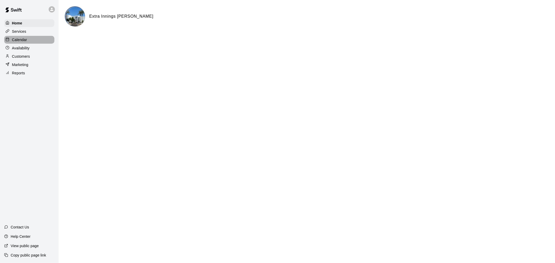
click at [31, 41] on div "Calendar" at bounding box center [29, 40] width 50 height 8
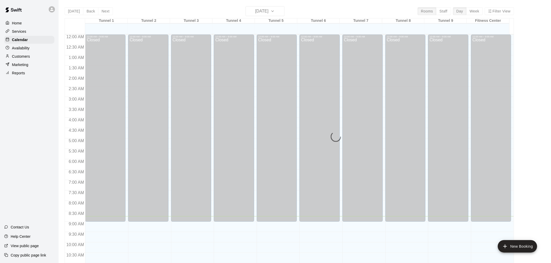
scroll to position [182, 0]
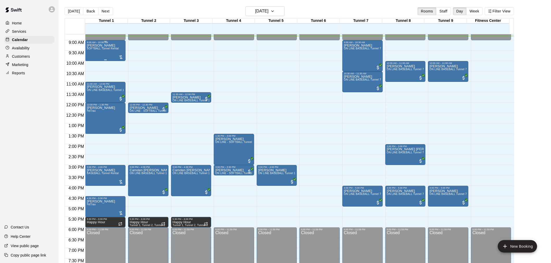
click at [114, 47] on span "SOFTBALL Tunnel Rental" at bounding box center [103, 48] width 32 height 3
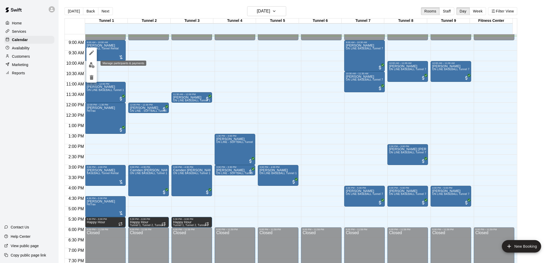
click at [89, 68] on button "edit" at bounding box center [91, 65] width 10 height 10
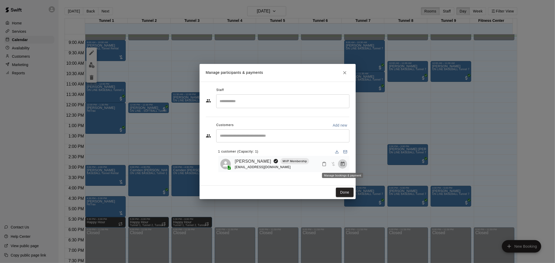
click at [340, 168] on button "Manage bookings & payment" at bounding box center [342, 163] width 9 height 9
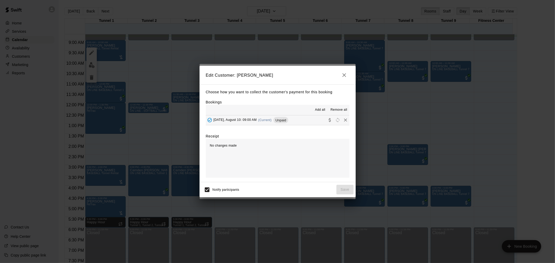
click at [286, 123] on div "Unpaid" at bounding box center [280, 120] width 15 height 6
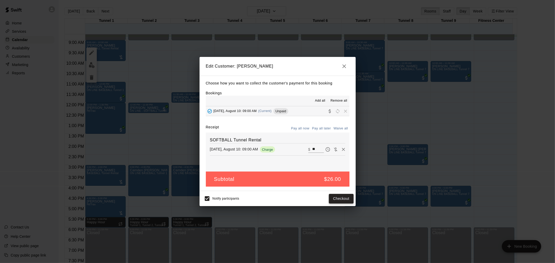
click at [349, 199] on button "Checkout" at bounding box center [341, 199] width 24 height 10
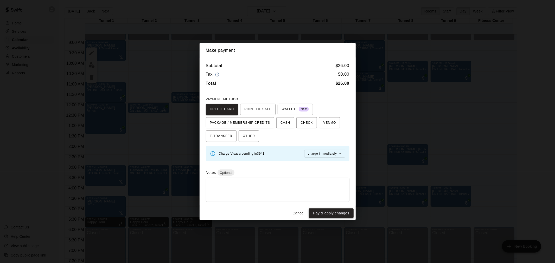
click at [341, 214] on button "Pay & apply changes" at bounding box center [331, 214] width 44 height 10
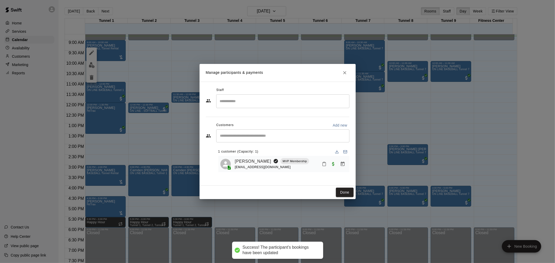
click at [342, 187] on div "Done" at bounding box center [278, 193] width 156 height 14
drag, startPoint x: 342, startPoint y: 189, endPoint x: 411, endPoint y: 155, distance: 76.7
click at [342, 190] on button "Done" at bounding box center [344, 193] width 17 height 10
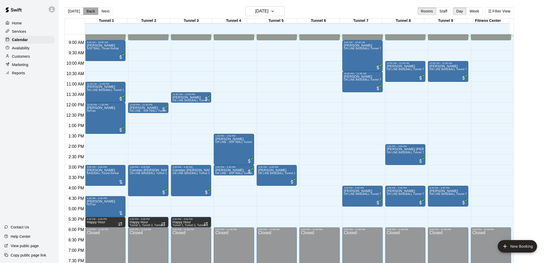
click at [93, 9] on button "Back" at bounding box center [90, 11] width 15 height 8
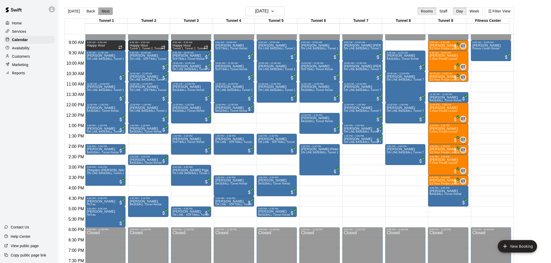
click at [107, 13] on button "Next" at bounding box center [105, 11] width 15 height 8
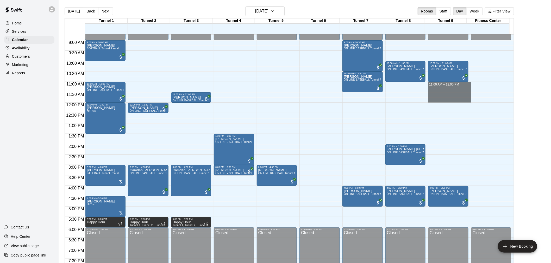
drag, startPoint x: 447, startPoint y: 84, endPoint x: 447, endPoint y: 98, distance: 14.3
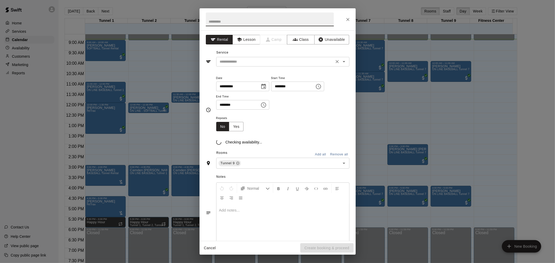
click at [269, 58] on div "​" at bounding box center [282, 62] width 133 height 10
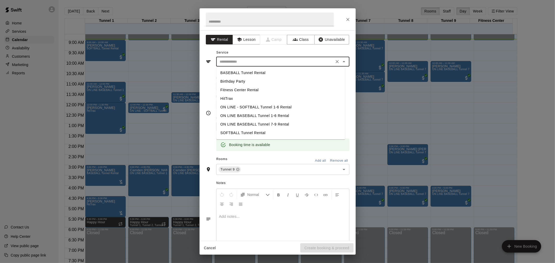
click at [265, 69] on li "BASEBALL Tunnel Rental" at bounding box center [280, 73] width 129 height 9
type input "**********"
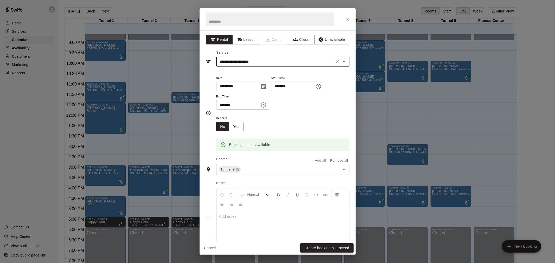
click at [337, 244] on button "Create booking & proceed" at bounding box center [326, 249] width 53 height 10
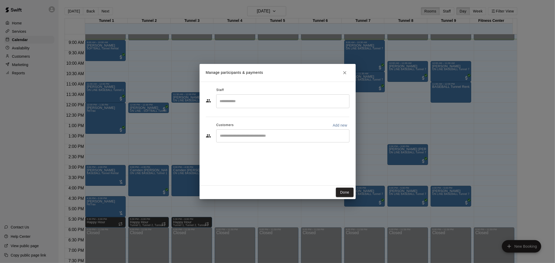
click at [285, 139] on div "​" at bounding box center [282, 136] width 133 height 13
type input "*"
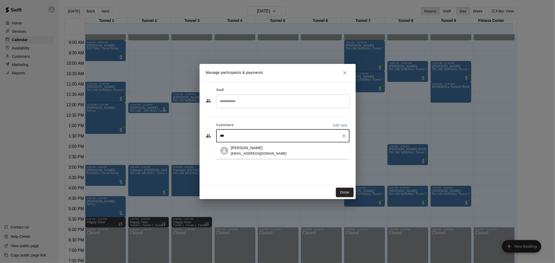
type input "****"
click at [282, 149] on div "[PERSON_NAME] [EMAIL_ADDRESS][DOMAIN_NAME]" at bounding box center [288, 150] width 114 height 11
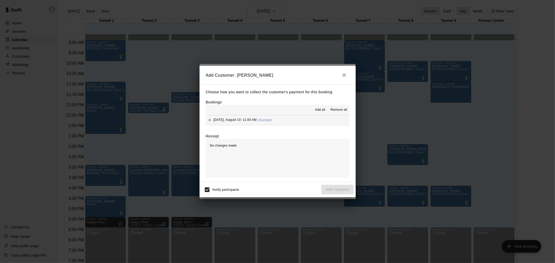
click at [275, 121] on button "[DATE], August 10: 11:00 AM (Current)" at bounding box center [278, 121] width 144 height 10
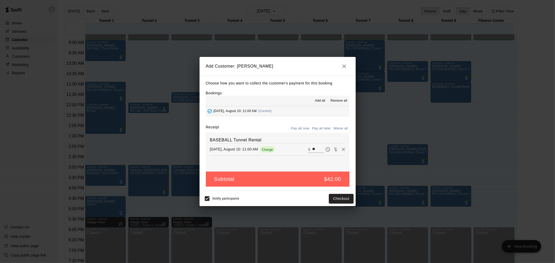
click at [324, 129] on button "Pay all later" at bounding box center [322, 129] width 22 height 8
click at [339, 199] on button "Add customer" at bounding box center [337, 199] width 32 height 10
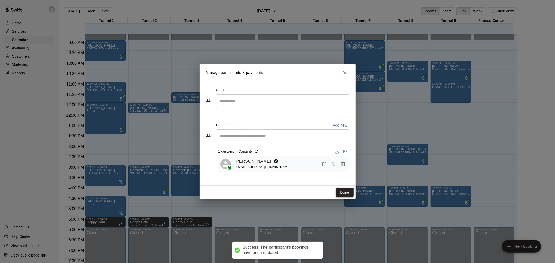
click at [344, 193] on button "Done" at bounding box center [344, 193] width 17 height 10
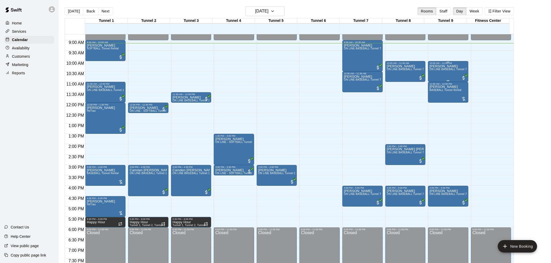
click at [452, 72] on div "[PERSON_NAME] ON LINE BASEBALL Tunnel 7-9 Rental" at bounding box center [447, 196] width 37 height 263
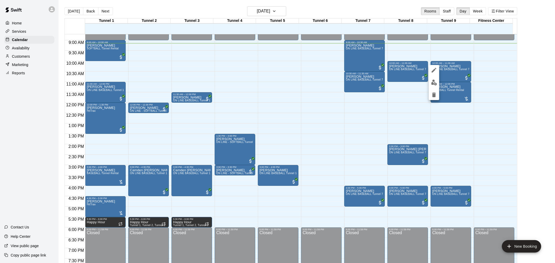
click at [436, 81] on img "edit" at bounding box center [434, 83] width 6 height 6
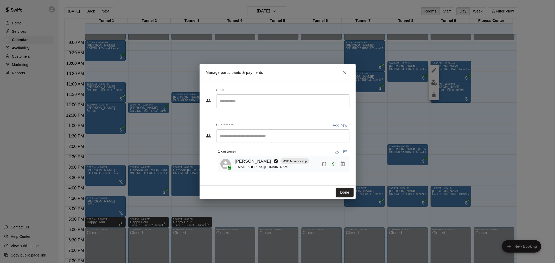
click at [340, 164] on icon "Manage bookings & payment" at bounding box center [342, 164] width 5 height 5
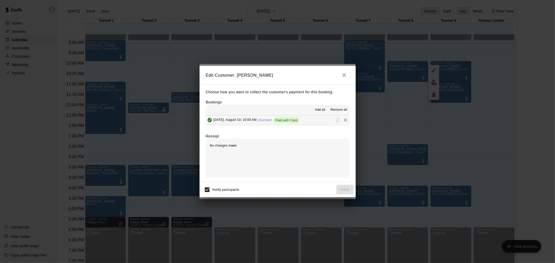
click at [350, 53] on div "Edit Customer: [PERSON_NAME] Choose how you want to collect the customer's paym…" at bounding box center [277, 131] width 555 height 263
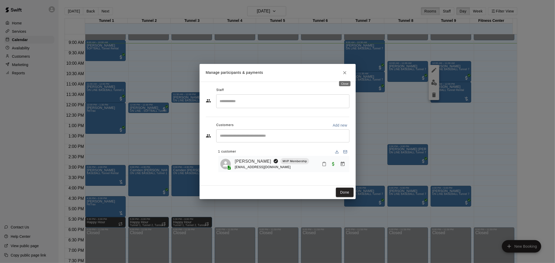
click at [345, 74] on icon "Close" at bounding box center [344, 72] width 5 height 5
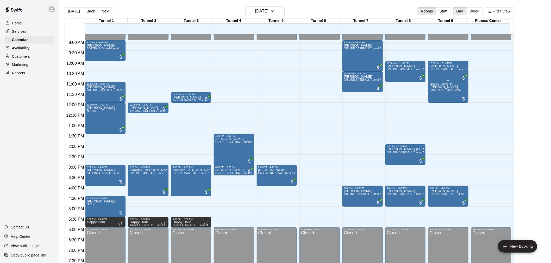
click at [440, 71] on div "[PERSON_NAME] ON LINE BASEBALL Tunnel 7-9 Rental" at bounding box center [447, 196] width 37 height 263
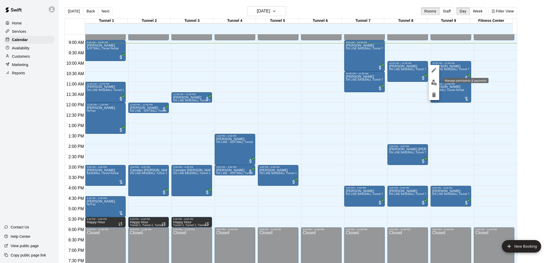
click at [436, 83] on img "edit" at bounding box center [434, 83] width 6 height 6
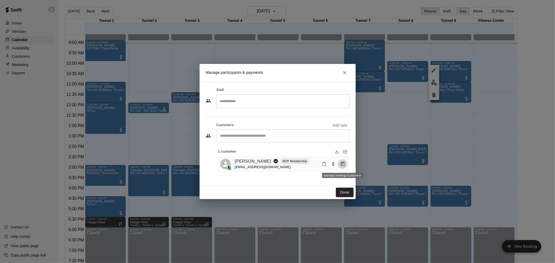
click at [342, 163] on icon "Manage bookings & payment" at bounding box center [343, 164] width 4 height 4
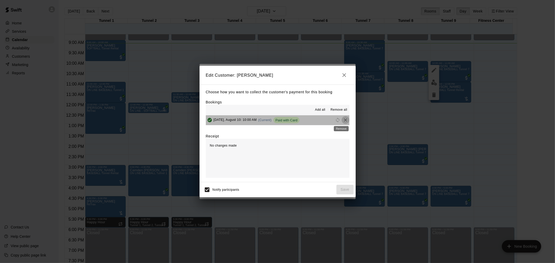
click at [343, 121] on icon "Remove" at bounding box center [345, 120] width 5 height 5
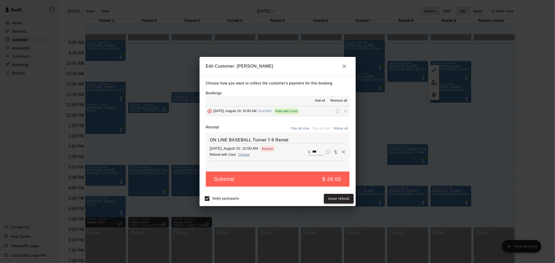
click at [336, 194] on button "Issue refund" at bounding box center [339, 199] width 30 height 10
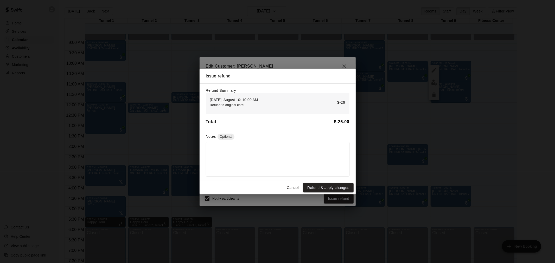
click at [322, 189] on button "Refund & apply changes" at bounding box center [328, 188] width 50 height 10
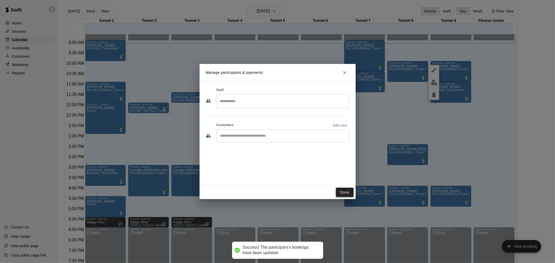
click at [345, 193] on button "Done" at bounding box center [344, 193] width 17 height 10
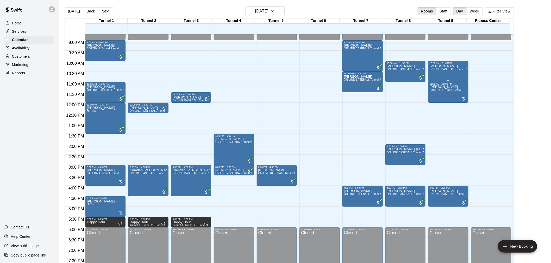
click at [453, 79] on div "[PERSON_NAME] ON LINE BASEBALL Tunnel 7-9 Rental" at bounding box center [447, 196] width 37 height 263
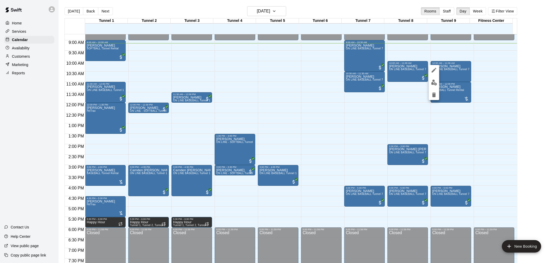
click at [434, 90] on button "delete" at bounding box center [434, 95] width 10 height 10
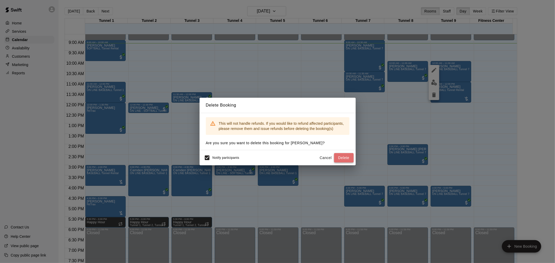
click at [340, 156] on button "Delete" at bounding box center [344, 158] width 20 height 10
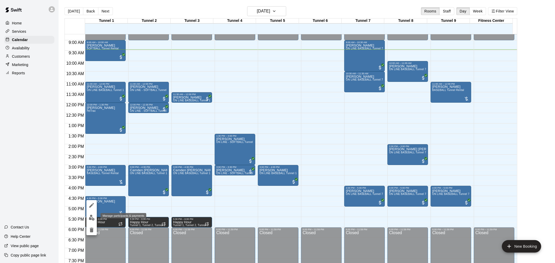
click at [91, 215] on img "edit" at bounding box center [92, 218] width 6 height 6
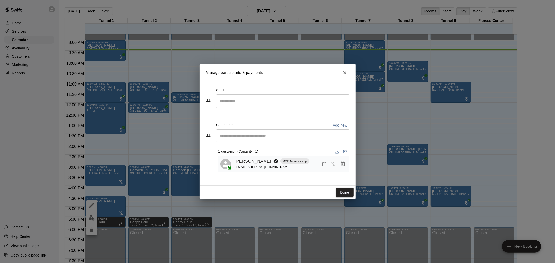
click at [341, 163] on icon "Manage bookings & payment" at bounding box center [343, 164] width 4 height 4
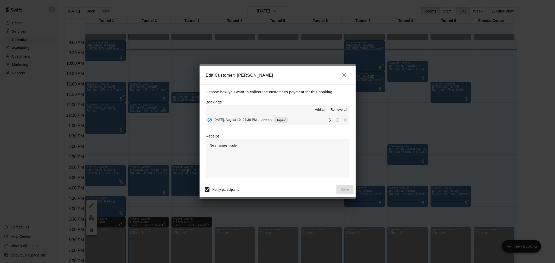
click at [277, 123] on div "Unpaid" at bounding box center [280, 120] width 15 height 6
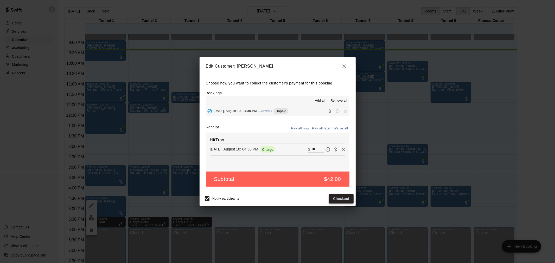
click at [346, 201] on button "Checkout" at bounding box center [341, 199] width 24 height 10
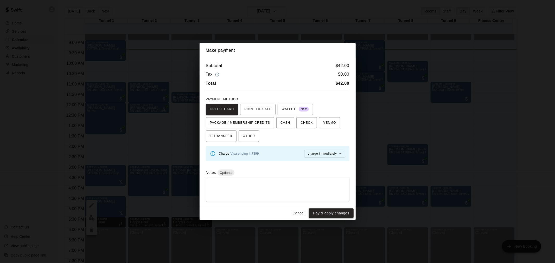
click at [341, 213] on button "Pay & apply changes" at bounding box center [331, 214] width 44 height 10
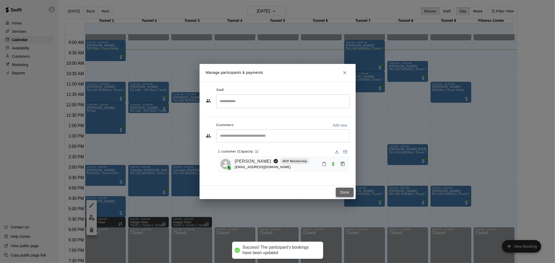
click at [345, 193] on button "Done" at bounding box center [344, 193] width 17 height 10
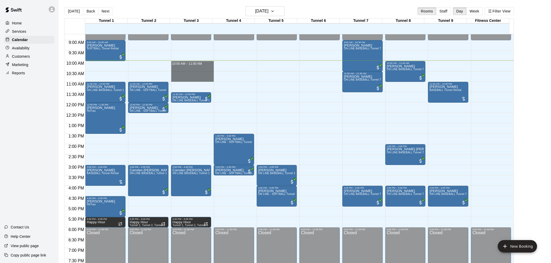
drag, startPoint x: 196, startPoint y: 62, endPoint x: 196, endPoint y: 78, distance: 16.4
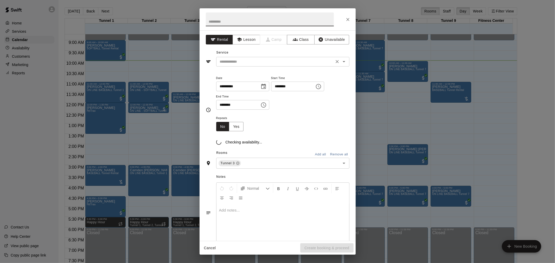
click at [264, 61] on input "text" at bounding box center [275, 62] width 115 height 7
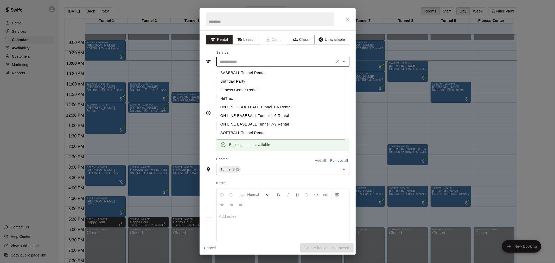
click at [260, 129] on li "SOFTBALL Tunnel Rental" at bounding box center [280, 133] width 129 height 9
type input "**********"
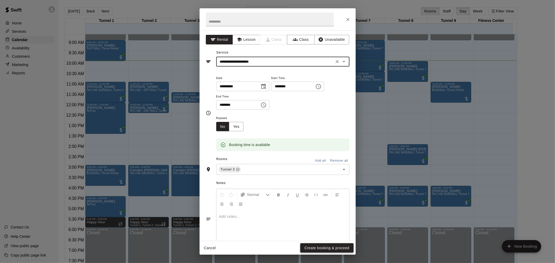
click at [338, 246] on button "Create booking & proceed" at bounding box center [326, 249] width 53 height 10
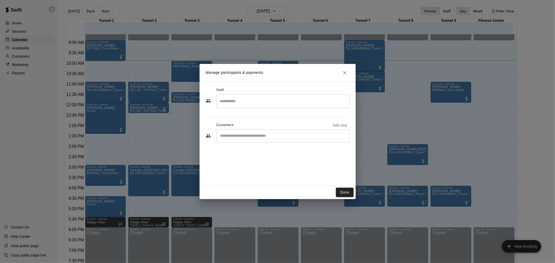
click at [343, 126] on p "Add new" at bounding box center [340, 125] width 15 height 5
select select "**"
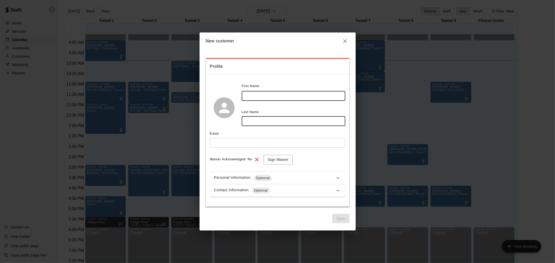
click at [282, 93] on input "text" at bounding box center [294, 96] width 104 height 10
type input "******"
click at [271, 117] on input "text" at bounding box center [294, 122] width 104 height 10
type input "******"
click at [245, 143] on input "text" at bounding box center [277, 143] width 135 height 10
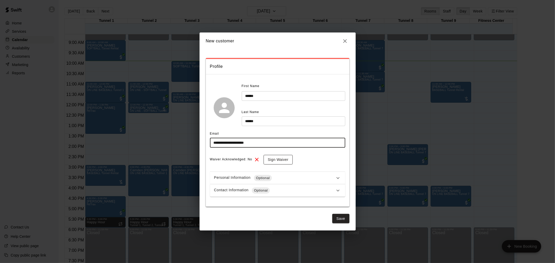
type input "**********"
click at [271, 159] on button "Sign Waiver" at bounding box center [278, 160] width 29 height 10
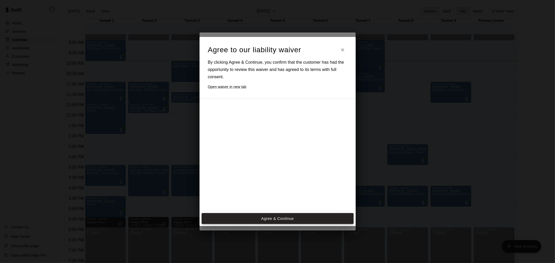
click at [283, 217] on button "Agree & Continue" at bounding box center [278, 218] width 152 height 11
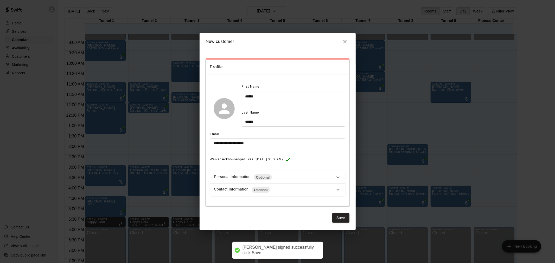
click at [288, 190] on div "Contact Information Optional" at bounding box center [274, 190] width 121 height 6
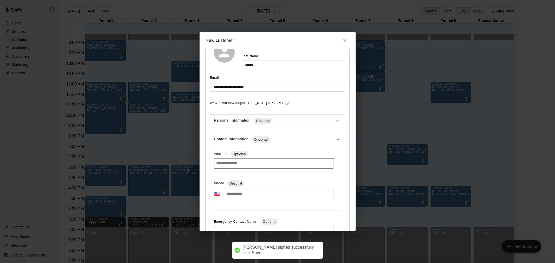
scroll to position [58, 0]
click at [275, 191] on input "tel" at bounding box center [278, 192] width 111 height 11
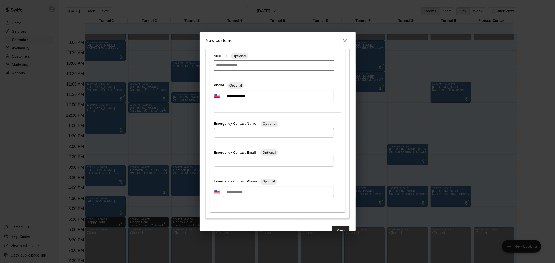
scroll to position [166, 0]
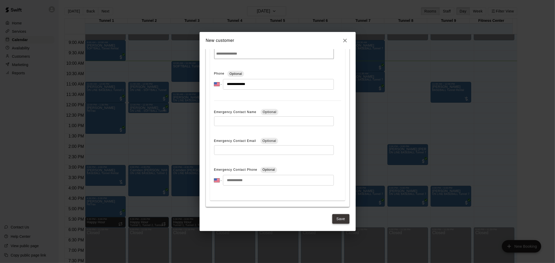
type input "**********"
click at [335, 215] on button "Save" at bounding box center [340, 219] width 17 height 10
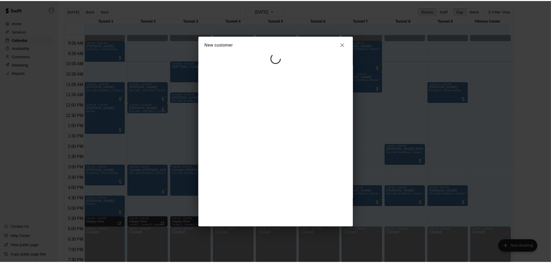
scroll to position [0, 0]
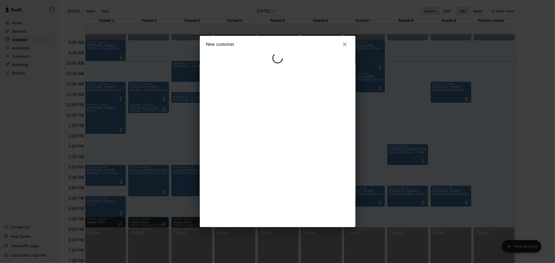
select select "**"
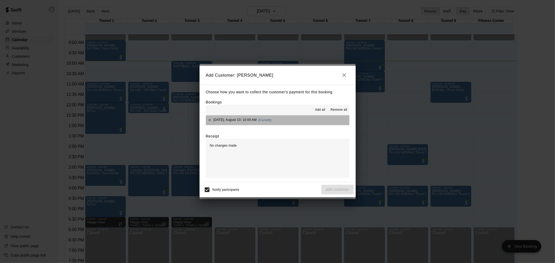
click at [286, 119] on button "[DATE], August 10: 10:00 AM (Current)" at bounding box center [278, 121] width 144 height 10
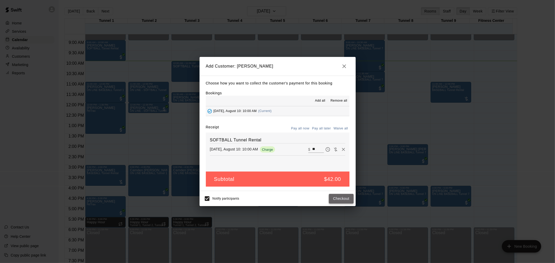
click at [337, 197] on button "Checkout" at bounding box center [341, 199] width 24 height 10
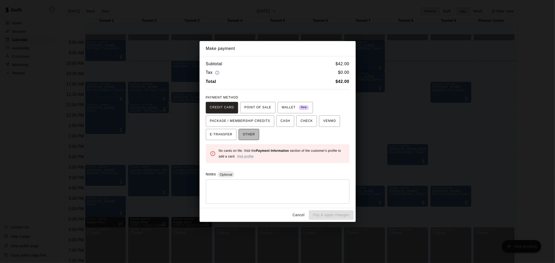
click at [254, 133] on span "OTHER" at bounding box center [249, 135] width 12 height 8
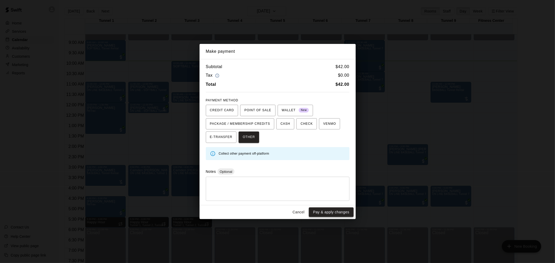
click at [332, 215] on button "Pay & apply changes" at bounding box center [331, 213] width 44 height 10
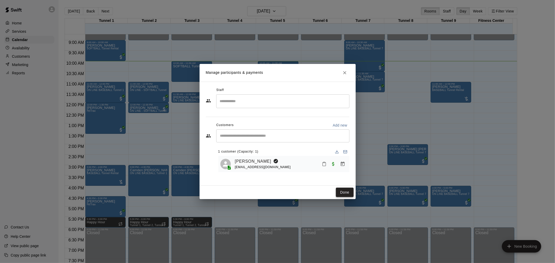
click at [338, 189] on button "Done" at bounding box center [344, 193] width 17 height 10
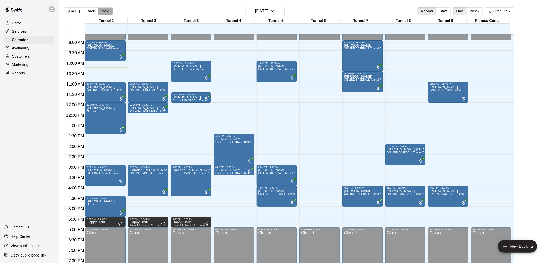
click at [110, 11] on button "Next" at bounding box center [105, 11] width 15 height 8
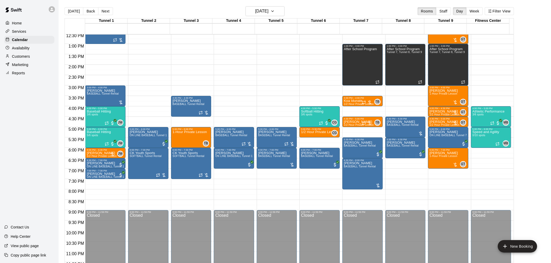
scroll to position [265, 0]
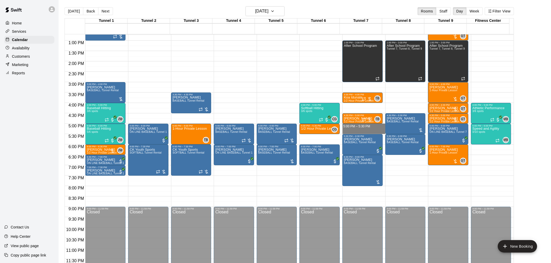
drag, startPoint x: 370, startPoint y: 126, endPoint x: 371, endPoint y: 133, distance: 7.0
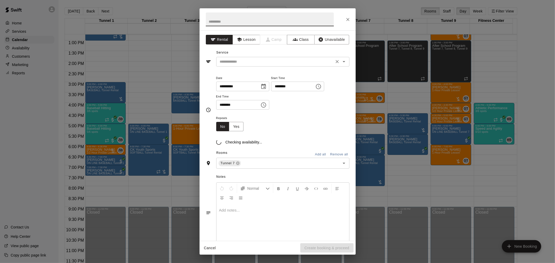
click at [274, 61] on input "text" at bounding box center [275, 62] width 115 height 7
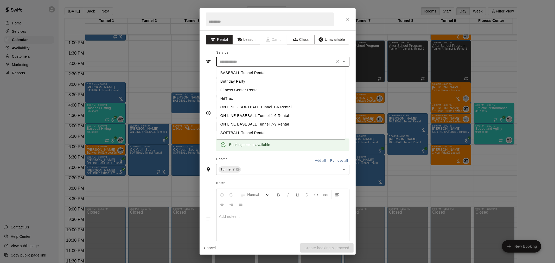
click at [275, 69] on li "BASEBALL Tunnel Rental" at bounding box center [280, 73] width 129 height 9
type input "**********"
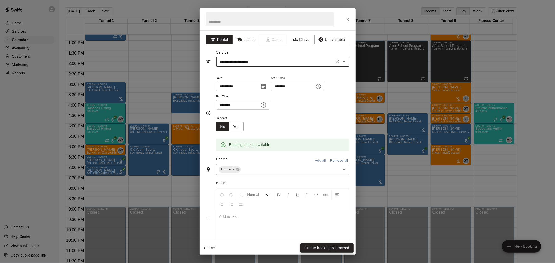
click at [342, 248] on button "Create booking & proceed" at bounding box center [326, 249] width 53 height 10
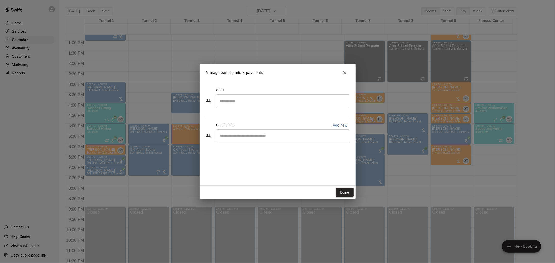
click at [269, 133] on input "Start typing to search customers..." at bounding box center [283, 135] width 129 height 5
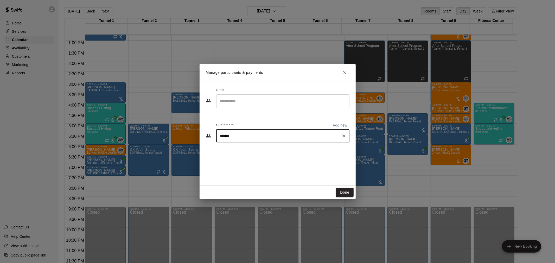
type input "********"
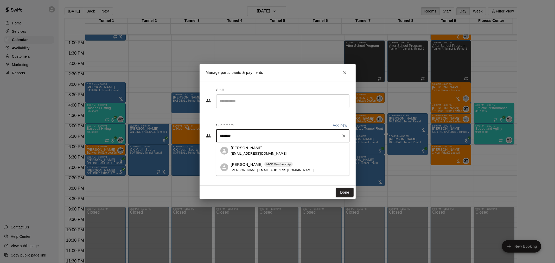
click at [294, 163] on div "[PERSON_NAME] MVP Membership [PERSON_NAME][EMAIL_ADDRESS][DOMAIN_NAME]" at bounding box center [288, 167] width 114 height 11
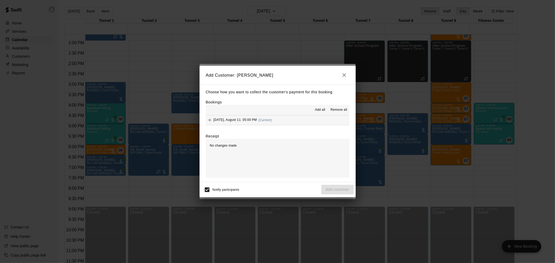
click at [283, 120] on button "[DATE], August 11: 05:00 PM (Current)" at bounding box center [278, 121] width 144 height 10
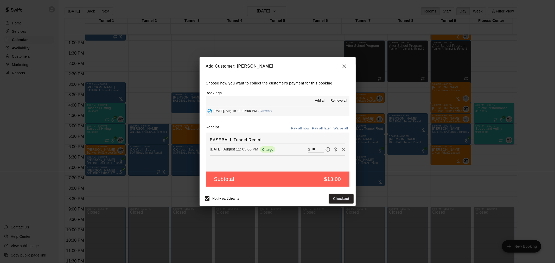
click at [312, 126] on button "Pay all later" at bounding box center [322, 129] width 22 height 8
click at [336, 199] on button "Add customer" at bounding box center [337, 199] width 32 height 10
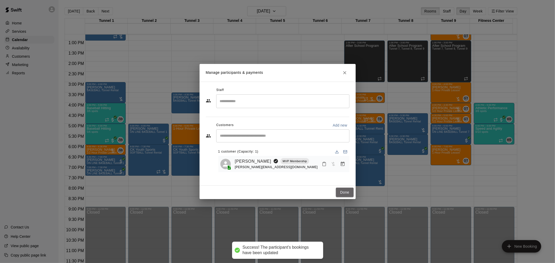
drag, startPoint x: 344, startPoint y: 191, endPoint x: 383, endPoint y: 165, distance: 46.5
click at [344, 191] on button "Done" at bounding box center [344, 193] width 17 height 10
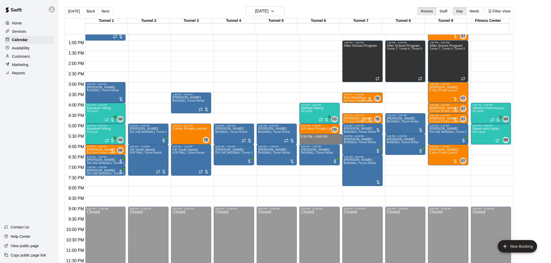
drag, startPoint x: 331, startPoint y: 136, endPoint x: 332, endPoint y: 142, distance: 5.7
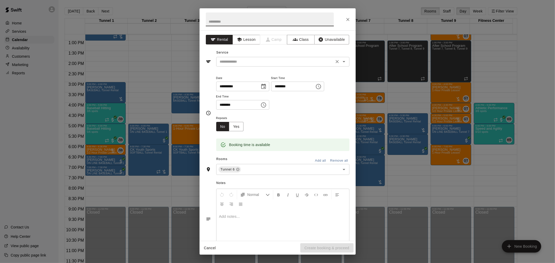
click at [264, 57] on div "​" at bounding box center [282, 62] width 133 height 10
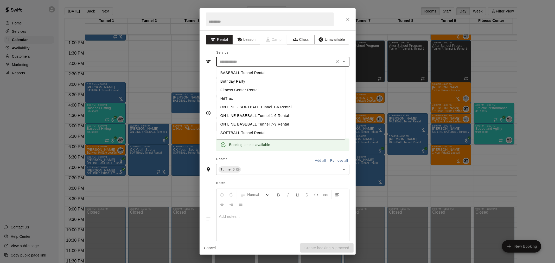
click at [265, 70] on li "BASEBALL Tunnel Rental" at bounding box center [280, 73] width 129 height 9
type input "**********"
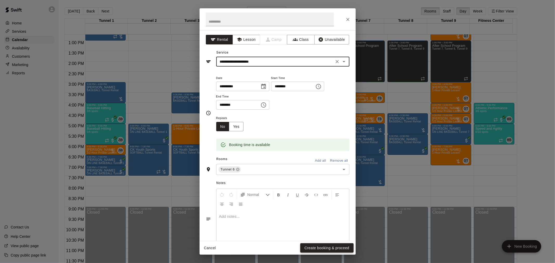
click at [337, 249] on button "Create booking & proceed" at bounding box center [326, 249] width 53 height 10
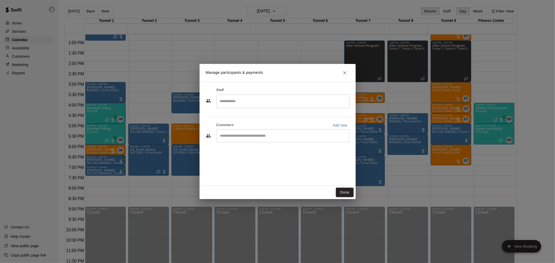
drag, startPoint x: 280, startPoint y: 142, endPoint x: 279, endPoint y: 134, distance: 8.0
click at [279, 134] on input "Start typing to search customers..." at bounding box center [283, 135] width 129 height 5
type input "*********"
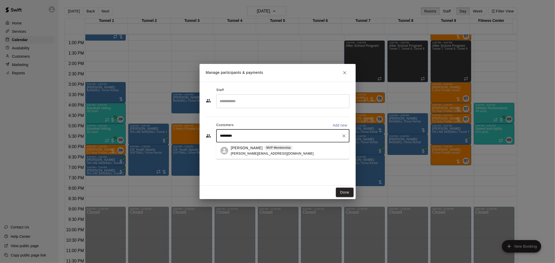
click at [274, 150] on p "MVP Membership" at bounding box center [278, 148] width 24 height 4
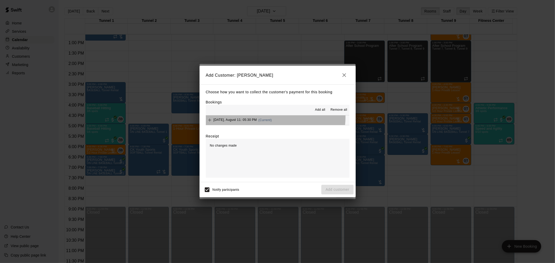
click at [275, 119] on button "[DATE], August 11: 05:30 PM (Current)" at bounding box center [278, 121] width 144 height 10
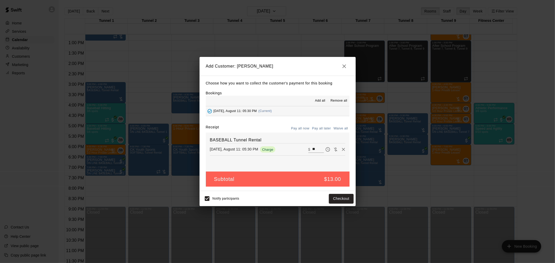
click at [326, 130] on button "Pay all later" at bounding box center [322, 129] width 22 height 8
click at [333, 198] on button "Add customer" at bounding box center [337, 199] width 32 height 10
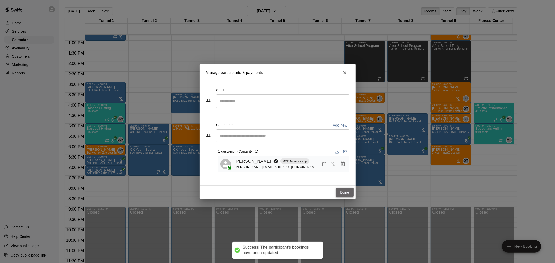
click at [348, 190] on button "Done" at bounding box center [344, 193] width 17 height 10
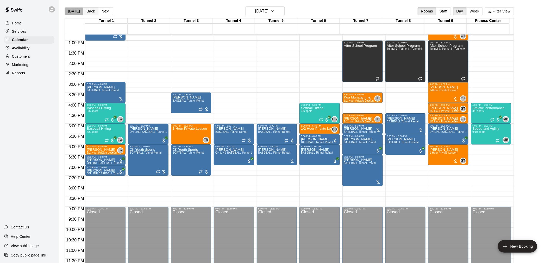
click at [81, 9] on div "[DATE] Back Next" at bounding box center [89, 11] width 48 height 8
click at [69, 11] on button "[DATE]" at bounding box center [74, 11] width 19 height 8
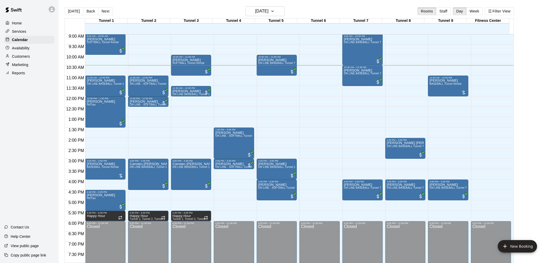
scroll to position [178, 0]
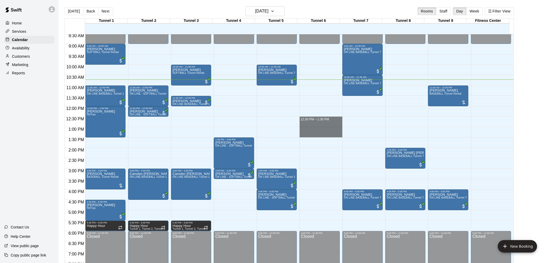
drag, startPoint x: 315, startPoint y: 119, endPoint x: 319, endPoint y: 136, distance: 17.5
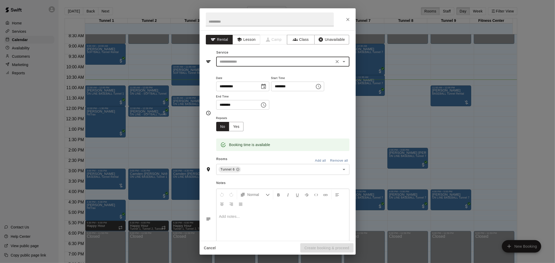
drag, startPoint x: 259, startPoint y: 64, endPoint x: 256, endPoint y: 65, distance: 2.8
click at [256, 65] on div "​" at bounding box center [282, 62] width 133 height 10
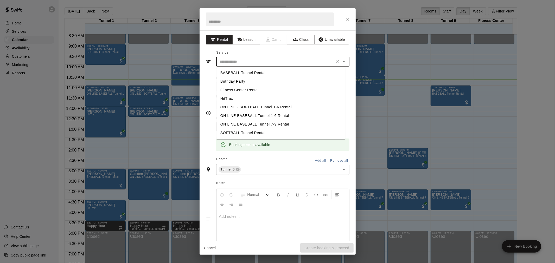
click at [255, 72] on li "BASEBALL Tunnel Rental" at bounding box center [280, 73] width 129 height 9
type input "**********"
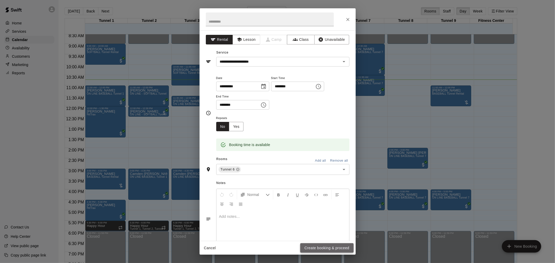
click at [342, 246] on button "Create booking & proceed" at bounding box center [326, 249] width 53 height 10
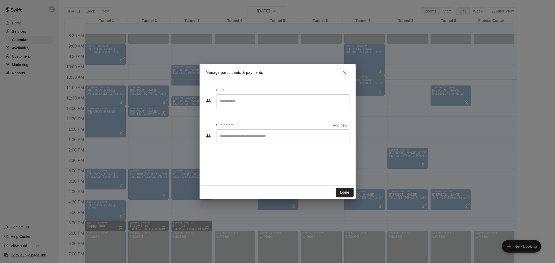
click at [269, 141] on div "​" at bounding box center [282, 136] width 133 height 13
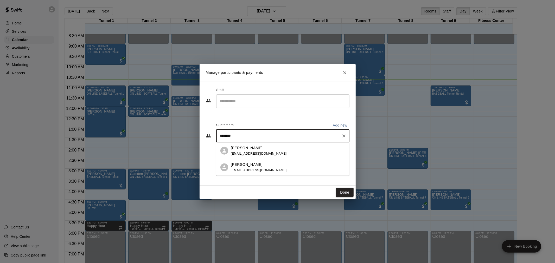
type input "*********"
click at [267, 152] on div "[PERSON_NAME] [EMAIL_ADDRESS][DOMAIN_NAME]" at bounding box center [288, 150] width 114 height 11
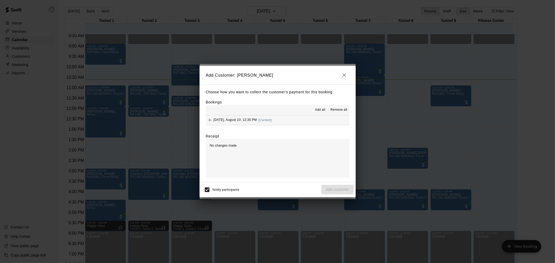
click at [288, 122] on button "[DATE], August 10: 12:30 PM (Current)" at bounding box center [278, 121] width 144 height 10
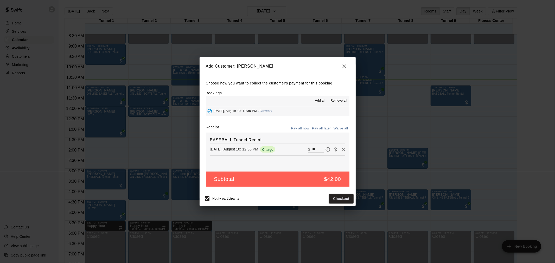
drag, startPoint x: 315, startPoint y: 128, endPoint x: 319, endPoint y: 131, distance: 5.1
click at [316, 128] on button "Pay all later" at bounding box center [322, 129] width 22 height 8
drag, startPoint x: 345, startPoint y: 199, endPoint x: 369, endPoint y: 202, distance: 24.6
click at [347, 197] on button "Add customer" at bounding box center [337, 199] width 32 height 10
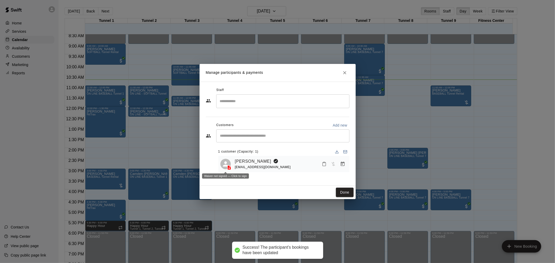
click at [233, 169] on span at bounding box center [229, 167] width 8 height 5
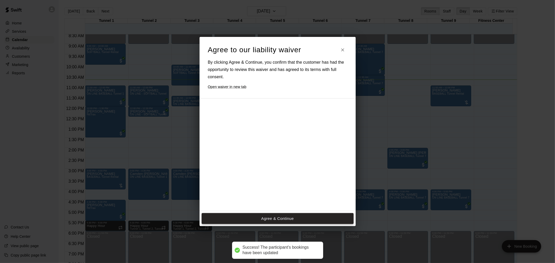
click at [284, 217] on button "Agree & Continue" at bounding box center [278, 218] width 152 height 11
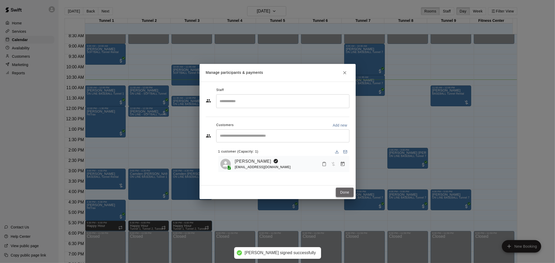
click at [342, 194] on button "Done" at bounding box center [344, 193] width 17 height 10
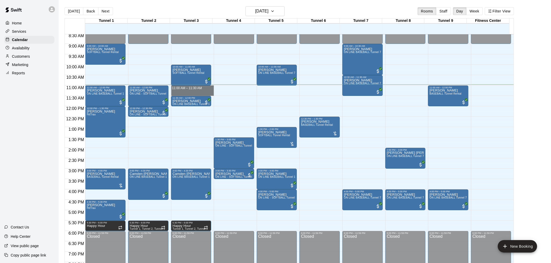
drag, startPoint x: 191, startPoint y: 88, endPoint x: 191, endPoint y: 91, distance: 3.7
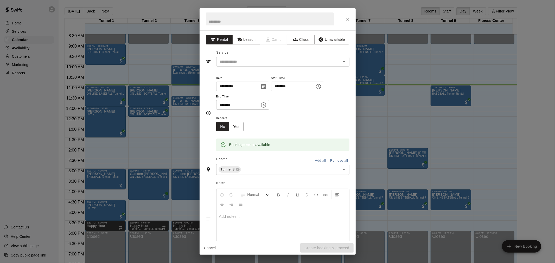
click at [254, 55] on div "Service ​" at bounding box center [278, 58] width 144 height 18
click at [258, 65] on input "text" at bounding box center [275, 62] width 115 height 7
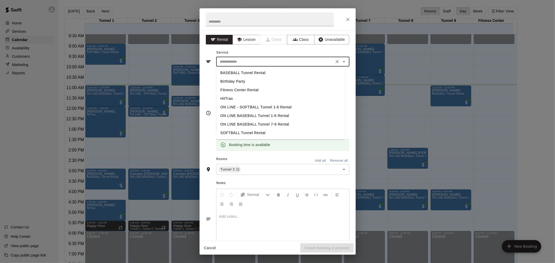
click at [259, 72] on li "BASEBALL Tunnel Rental" at bounding box center [280, 73] width 129 height 9
type input "**********"
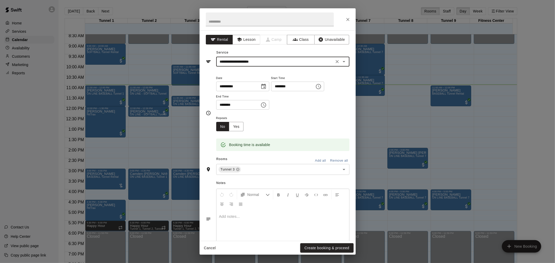
click at [340, 252] on button "Create booking & proceed" at bounding box center [326, 249] width 53 height 10
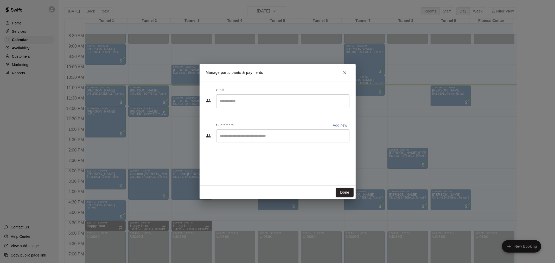
click at [277, 133] on div "​" at bounding box center [282, 136] width 133 height 13
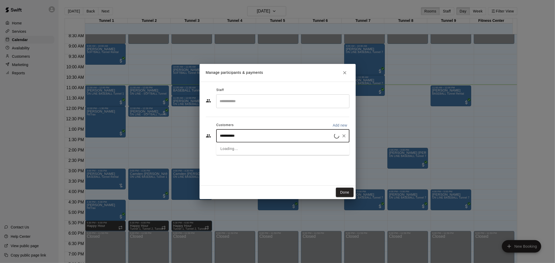
type input "**********"
click at [296, 149] on div "[PERSON_NAME] [EMAIL_ADDRESS][DOMAIN_NAME]" at bounding box center [288, 150] width 114 height 11
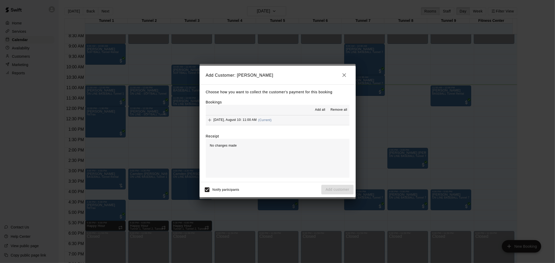
click at [282, 117] on button "[DATE], August 10: 11:00 AM (Current)" at bounding box center [278, 121] width 144 height 10
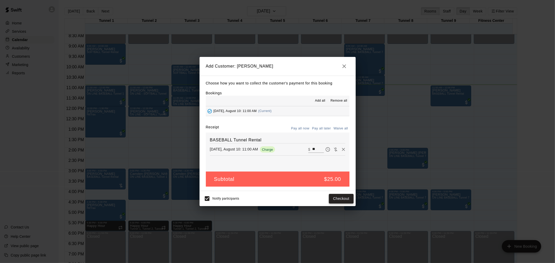
click at [345, 196] on button "Checkout" at bounding box center [341, 199] width 24 height 10
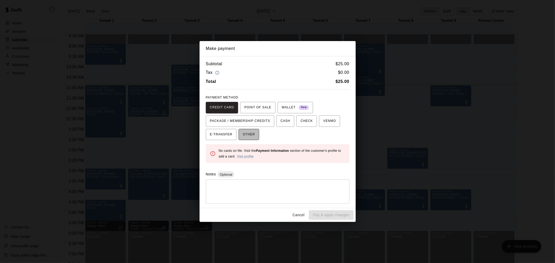
click at [254, 135] on span "OTHER" at bounding box center [249, 135] width 12 height 8
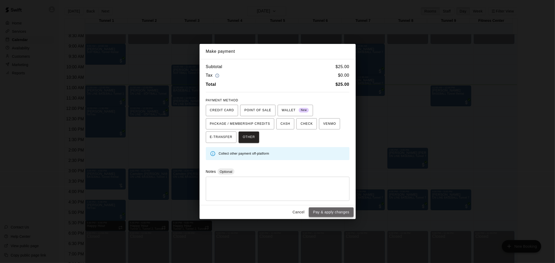
click at [339, 214] on button "Pay & apply changes" at bounding box center [331, 213] width 44 height 10
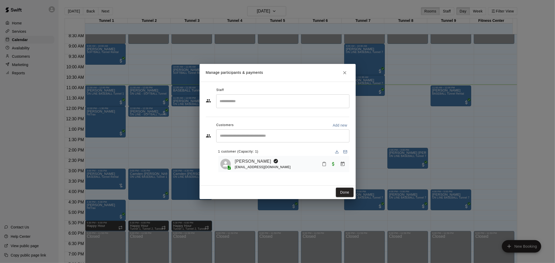
click at [344, 188] on button "Done" at bounding box center [344, 193] width 17 height 10
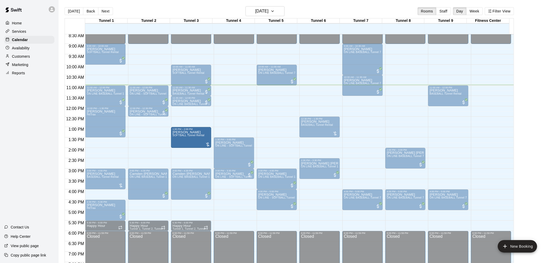
drag, startPoint x: 282, startPoint y: 136, endPoint x: 206, endPoint y: 137, distance: 76.0
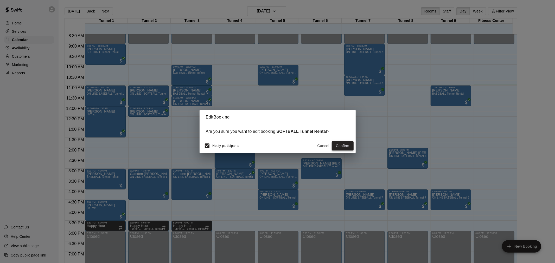
click at [344, 146] on button "Confirm" at bounding box center [343, 146] width 22 height 10
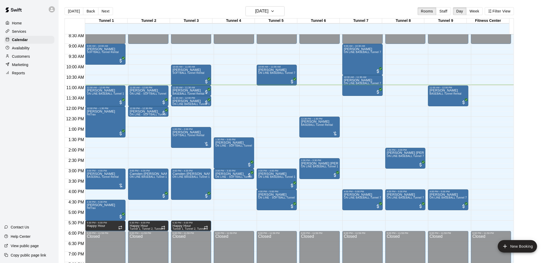
scroll to position [207, 0]
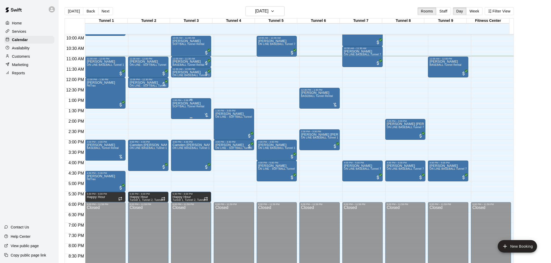
click at [199, 109] on div "[PERSON_NAME] SOFTBALL Tunnel Rental" at bounding box center [188, 233] width 32 height 263
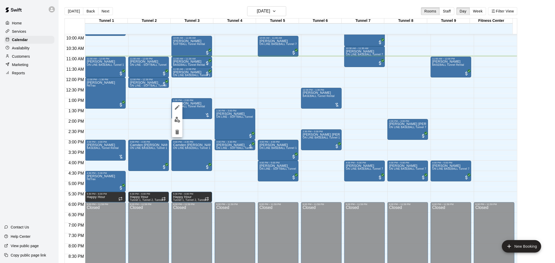
click at [179, 122] on img "edit" at bounding box center [177, 120] width 6 height 6
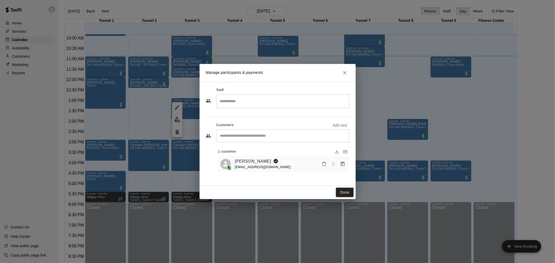
click at [342, 74] on icon "Close" at bounding box center [344, 72] width 5 height 5
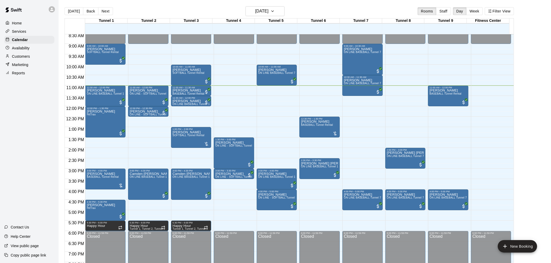
scroll to position [149, 0]
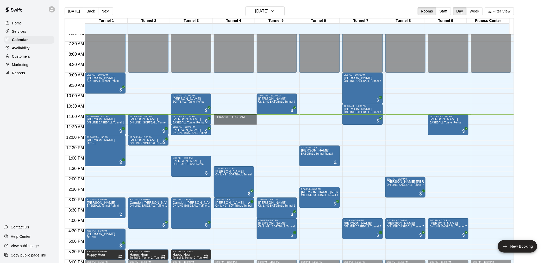
drag, startPoint x: 246, startPoint y: 116, endPoint x: 243, endPoint y: 123, distance: 7.6
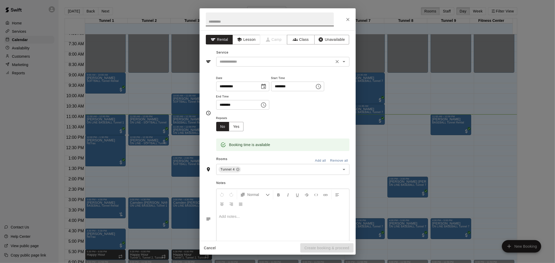
click at [267, 61] on input "text" at bounding box center [275, 62] width 115 height 7
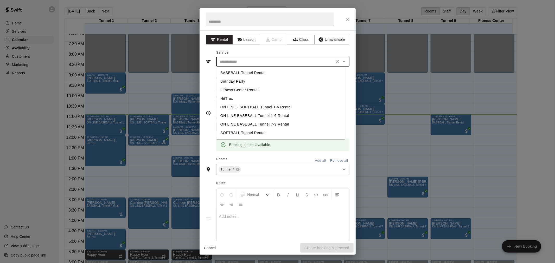
click at [266, 71] on li "BASEBALL Tunnel Rental" at bounding box center [280, 73] width 129 height 9
type input "**********"
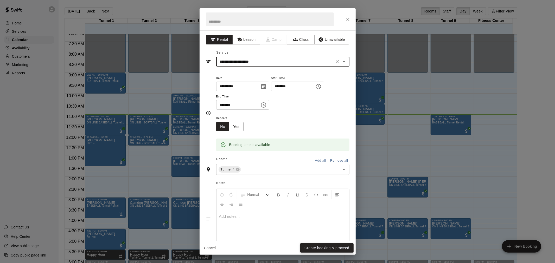
click at [329, 247] on button "Create booking & proceed" at bounding box center [326, 249] width 53 height 10
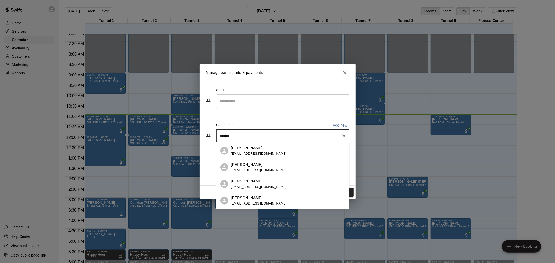
type input "********"
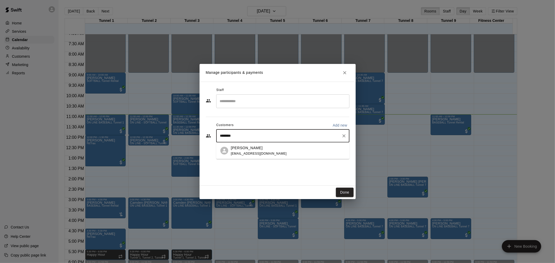
click at [295, 149] on div "[PERSON_NAME] [EMAIL_ADDRESS][DOMAIN_NAME]" at bounding box center [288, 150] width 114 height 11
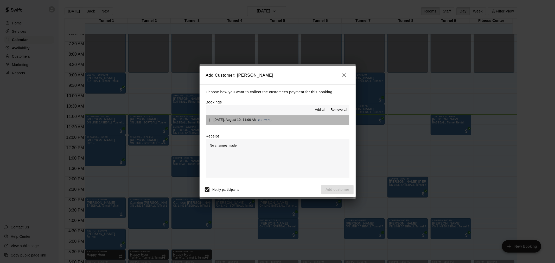
click at [277, 121] on button "[DATE], August 10: 11:00 AM (Current)" at bounding box center [278, 121] width 144 height 10
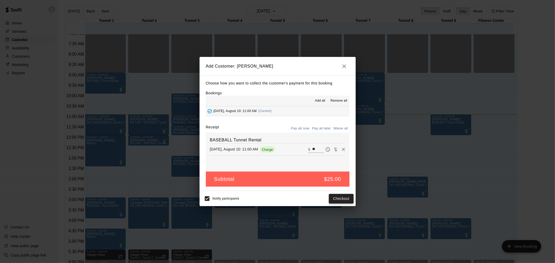
click at [340, 198] on button "Checkout" at bounding box center [341, 199] width 24 height 10
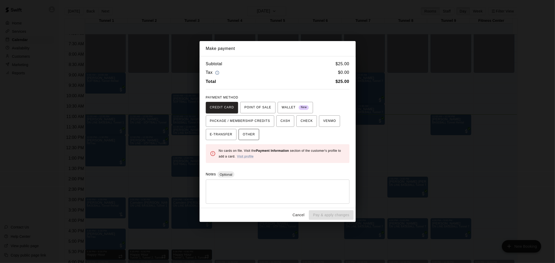
click at [248, 133] on span "OTHER" at bounding box center [249, 135] width 12 height 8
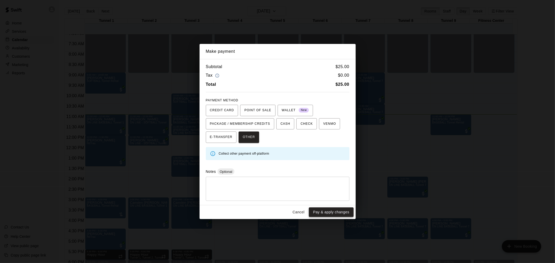
click at [338, 214] on button "Pay & apply changes" at bounding box center [331, 213] width 44 height 10
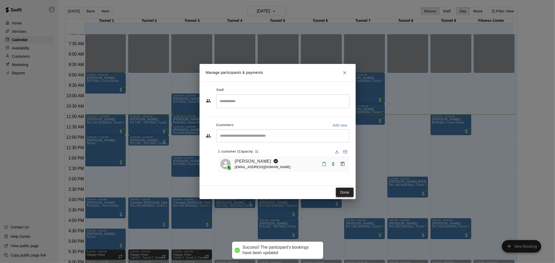
click at [345, 193] on button "Done" at bounding box center [344, 193] width 17 height 10
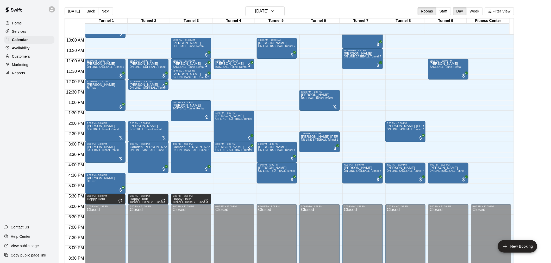
scroll to position [207, 0]
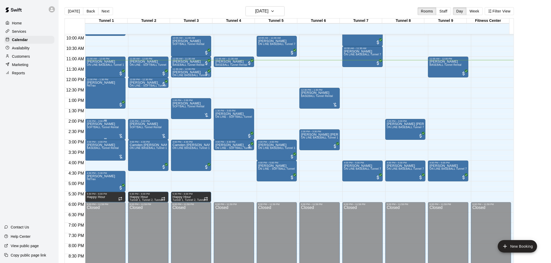
click at [110, 130] on div "[PERSON_NAME] SOFTBALL Tunnel Rental" at bounding box center [103, 254] width 32 height 263
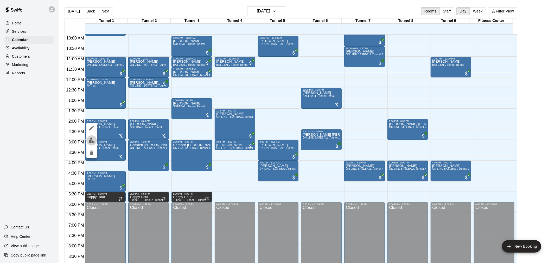
click at [94, 137] on button "edit" at bounding box center [91, 141] width 10 height 10
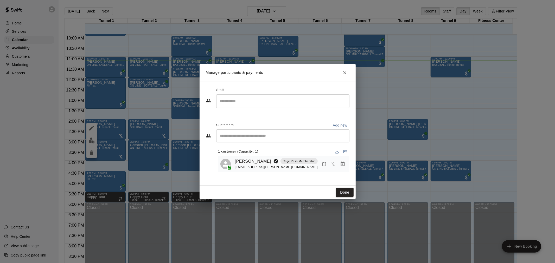
click at [342, 167] on icon "Manage bookings & payment" at bounding box center [342, 164] width 5 height 5
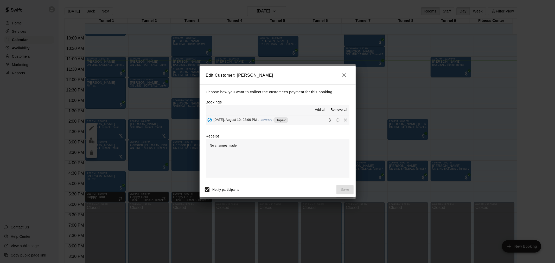
click at [276, 121] on span "Unpaid" at bounding box center [280, 120] width 15 height 4
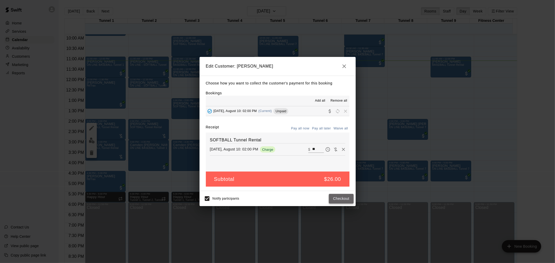
click at [347, 202] on button "Checkout" at bounding box center [341, 199] width 24 height 10
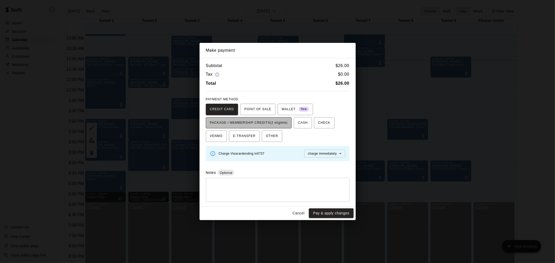
click at [254, 122] on span "PACKAGE / MEMBERSHIP CREDITS (2 eligible)" at bounding box center [249, 123] width 78 height 8
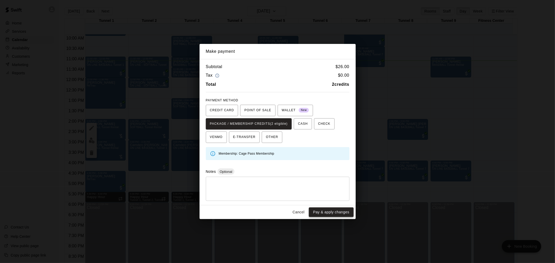
click at [337, 209] on button "Pay & apply changes" at bounding box center [331, 213] width 44 height 10
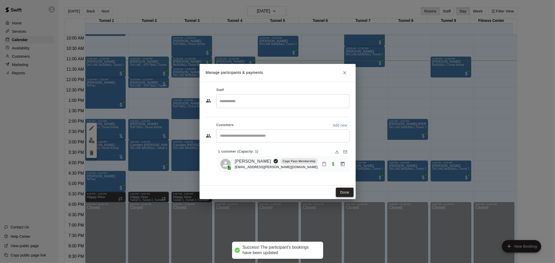
click at [346, 192] on button "Done" at bounding box center [344, 193] width 17 height 10
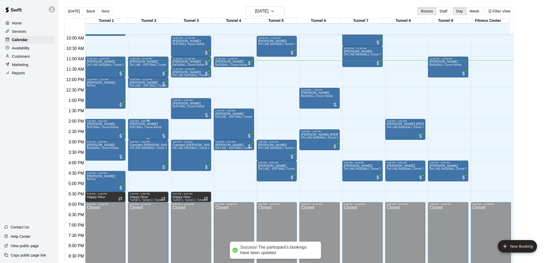
click at [157, 129] on span "SOFTBALL Tunnel Rental" at bounding box center [146, 127] width 32 height 3
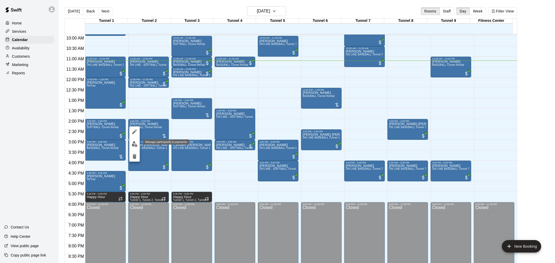
click at [131, 145] on button "edit" at bounding box center [134, 144] width 10 height 10
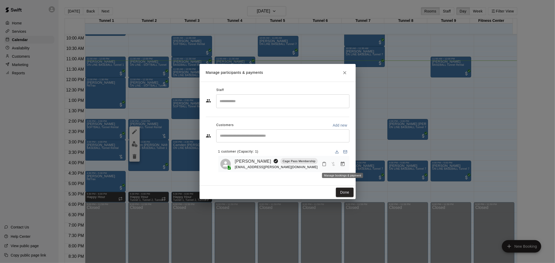
click at [341, 164] on icon "Manage bookings & payment" at bounding box center [342, 164] width 5 height 5
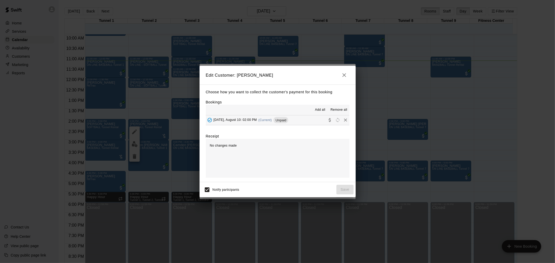
click at [275, 124] on div "[DATE], August 10: 02:00 PM (Current) Unpaid" at bounding box center [247, 120] width 83 height 8
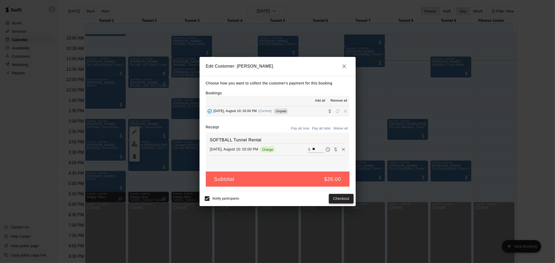
click at [343, 199] on button "Checkout" at bounding box center [341, 199] width 24 height 10
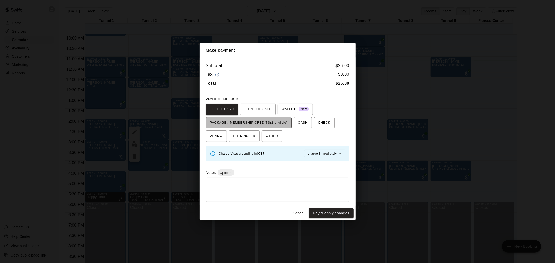
click at [262, 120] on span "PACKAGE / MEMBERSHIP CREDITS (2 eligible)" at bounding box center [249, 123] width 78 height 8
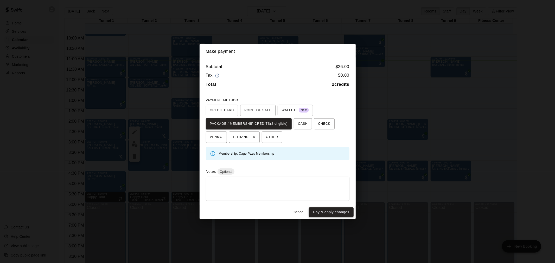
click at [335, 212] on button "Pay & apply changes" at bounding box center [331, 213] width 44 height 10
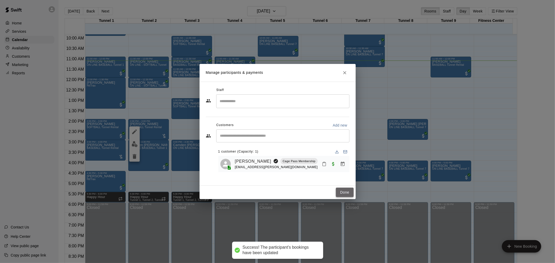
click at [348, 191] on button "Done" at bounding box center [344, 193] width 17 height 10
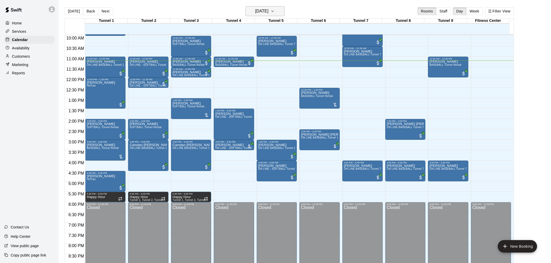
click at [268, 11] on h6 "[DATE]" at bounding box center [261, 11] width 13 height 7
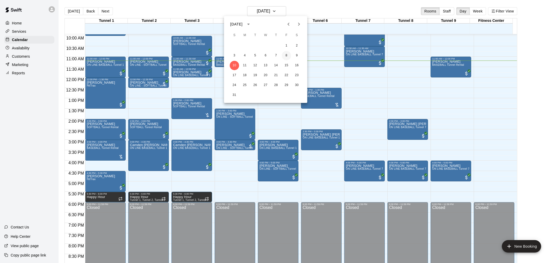
click at [284, 53] on button "8" at bounding box center [286, 55] width 9 height 9
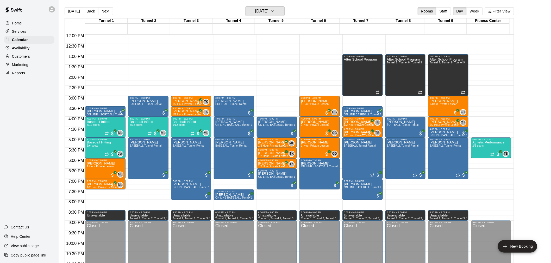
scroll to position [265, 0]
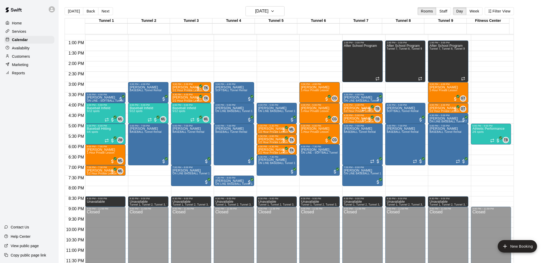
drag, startPoint x: 76, startPoint y: 10, endPoint x: 492, endPoint y: 133, distance: 433.8
click at [76, 11] on button "[DATE]" at bounding box center [74, 11] width 19 height 8
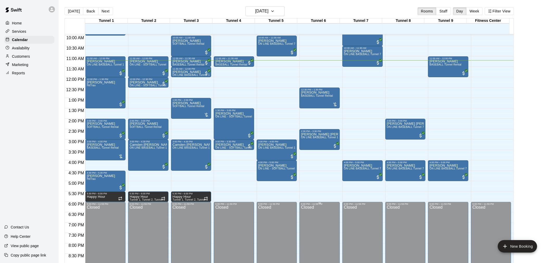
scroll to position [207, 0]
click at [191, 108] on span "SOFTBALL Tunnel Rental" at bounding box center [188, 106] width 32 height 3
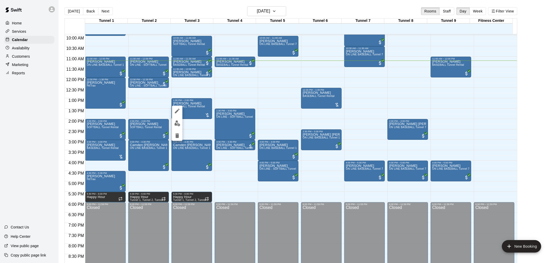
click at [240, 88] on div at bounding box center [277, 131] width 555 height 263
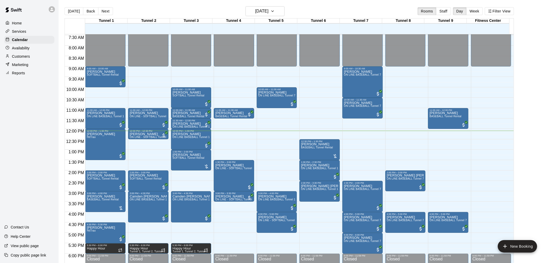
scroll to position [149, 0]
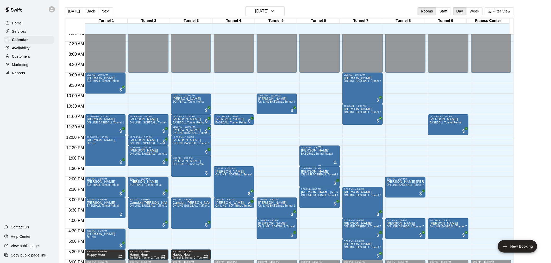
click at [326, 153] on span "BASEBALL Tunnel Rental" at bounding box center [317, 153] width 32 height 3
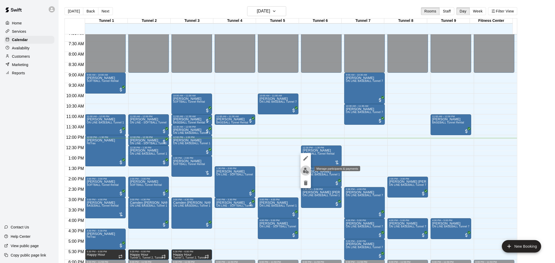
click at [307, 173] on img "edit" at bounding box center [306, 171] width 6 height 6
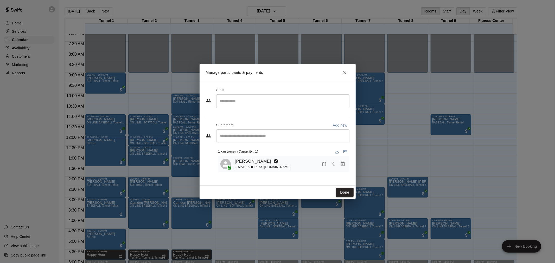
click at [347, 166] on div "[PERSON_NAME] [EMAIL_ADDRESS][DOMAIN_NAME]" at bounding box center [283, 164] width 131 height 16
click at [341, 166] on icon "Manage bookings & payment" at bounding box center [342, 164] width 5 height 5
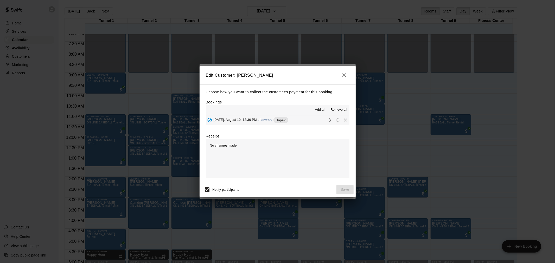
click at [291, 123] on button "[DATE], August 10: 12:30 PM (Current) Unpaid" at bounding box center [278, 121] width 144 height 10
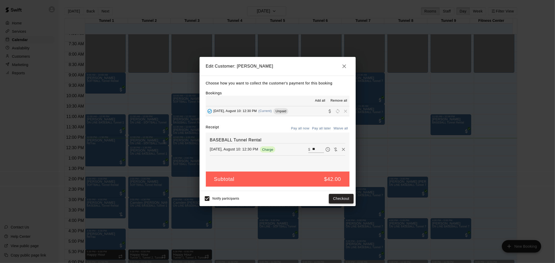
click at [342, 197] on button "Checkout" at bounding box center [341, 199] width 24 height 10
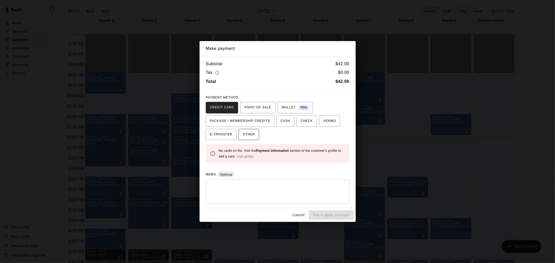
click at [253, 138] on span "OTHER" at bounding box center [249, 135] width 12 height 8
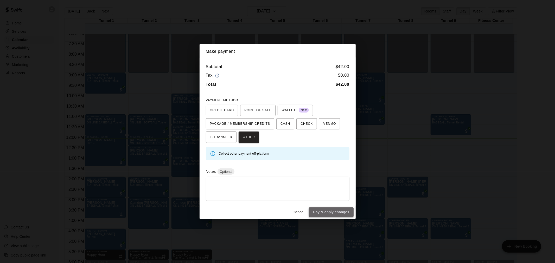
click at [332, 217] on button "Pay & apply changes" at bounding box center [331, 213] width 44 height 10
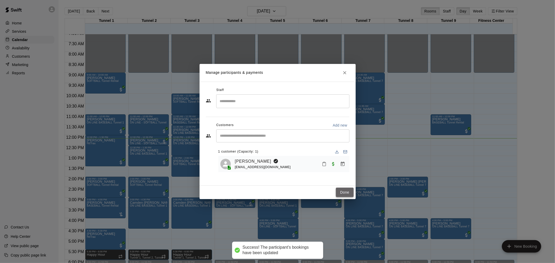
click at [349, 191] on button "Done" at bounding box center [344, 193] width 17 height 10
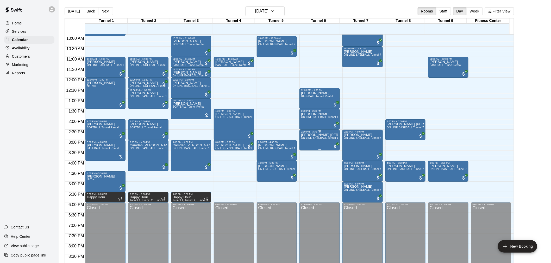
scroll to position [207, 0]
drag, startPoint x: 438, startPoint y: 121, endPoint x: 438, endPoint y: 126, distance: 5.5
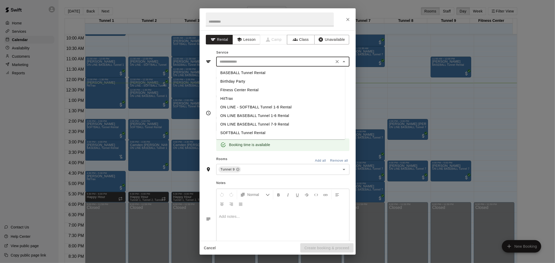
click at [252, 61] on input "text" at bounding box center [275, 62] width 115 height 7
click at [259, 74] on li "BASEBALL Tunnel Rental" at bounding box center [280, 73] width 129 height 9
type input "**********"
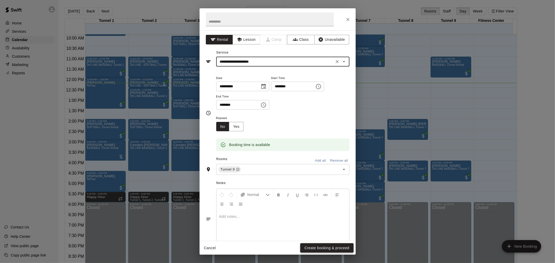
click at [344, 246] on button "Create booking & proceed" at bounding box center [326, 249] width 53 height 10
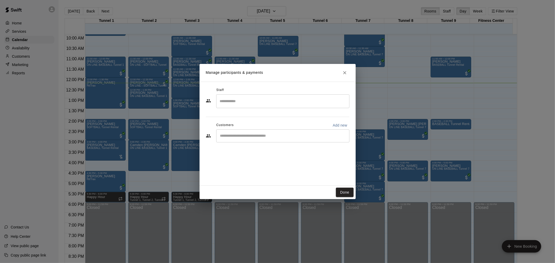
click at [266, 136] on input "Start typing to search customers..." at bounding box center [283, 135] width 129 height 5
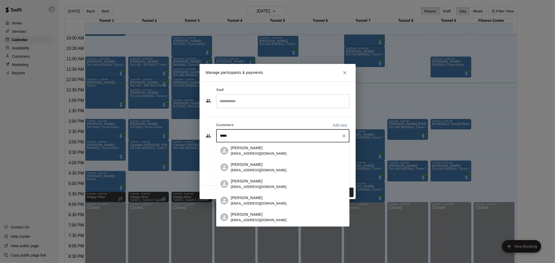
type input "******"
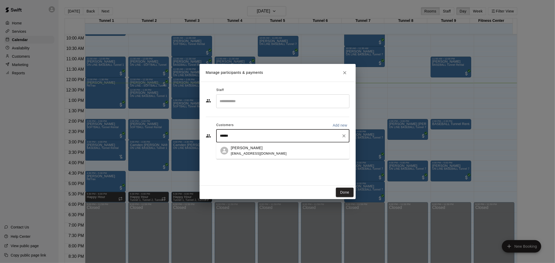
click at [273, 152] on div "[PERSON_NAME] [EMAIL_ADDRESS][DOMAIN_NAME]" at bounding box center [288, 150] width 114 height 11
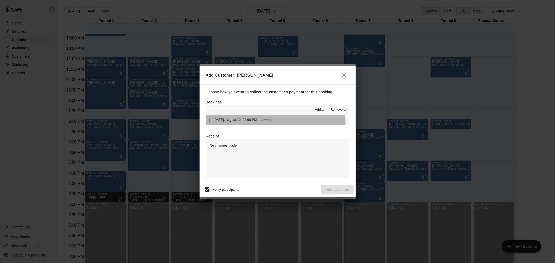
click at [274, 122] on button "[DATE], August 10: 02:00 PM (Current)" at bounding box center [278, 121] width 144 height 10
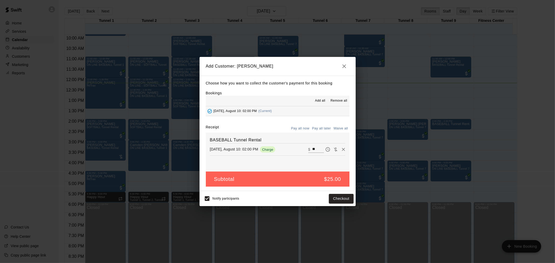
click at [322, 123] on div "Choose how you want to collect the customer's payment for this booking Bookings…" at bounding box center [278, 134] width 156 height 116
click at [316, 124] on div "Choose how you want to collect the customer's payment for this booking Bookings…" at bounding box center [278, 134] width 156 height 116
click at [318, 124] on div "Choose how you want to collect the customer's payment for this booking Bookings…" at bounding box center [278, 134] width 156 height 116
click at [320, 125] on button "Pay all later" at bounding box center [322, 129] width 22 height 8
click at [342, 203] on button "Add customer" at bounding box center [337, 199] width 32 height 10
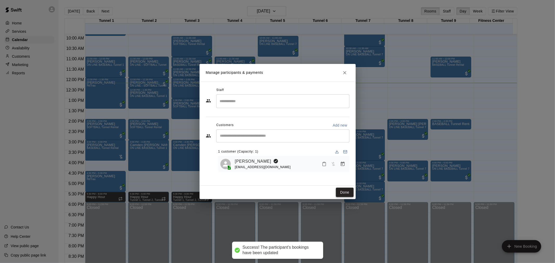
click at [338, 192] on button "Done" at bounding box center [344, 193] width 17 height 10
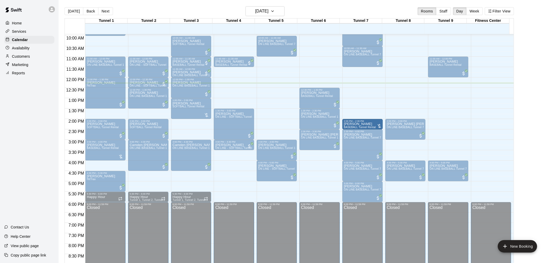
drag, startPoint x: 453, startPoint y: 124, endPoint x: 367, endPoint y: 126, distance: 85.6
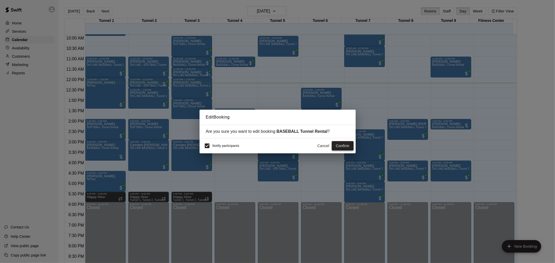
click at [341, 147] on button "Confirm" at bounding box center [343, 146] width 22 height 10
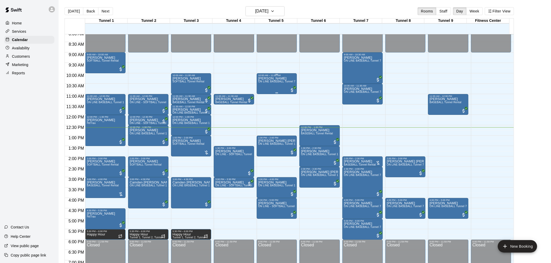
scroll to position [178, 0]
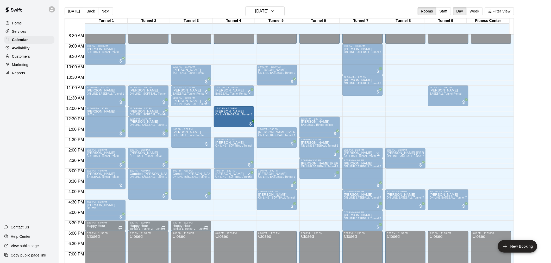
drag, startPoint x: 202, startPoint y: 114, endPoint x: 222, endPoint y: 115, distance: 20.1
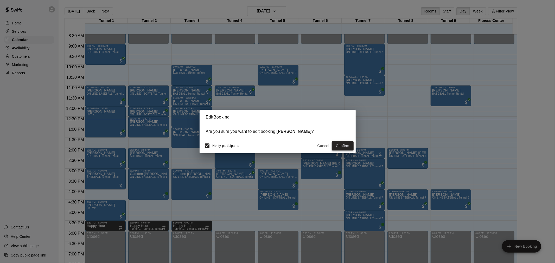
click at [351, 148] on button "Confirm" at bounding box center [343, 146] width 22 height 10
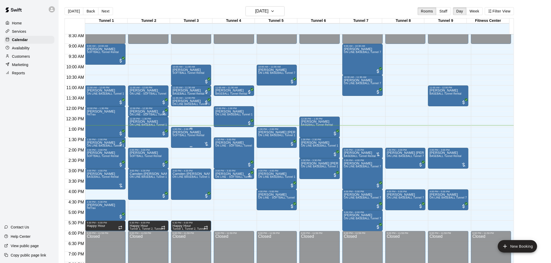
click at [185, 136] on span "SOFTBALL Tunnel Rental" at bounding box center [188, 135] width 32 height 3
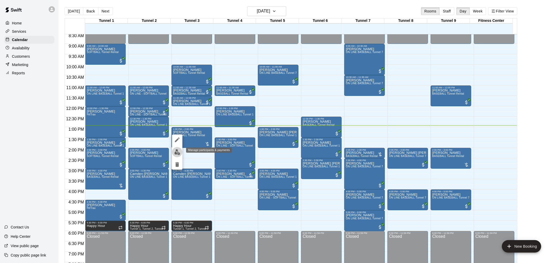
click at [178, 152] on img "edit" at bounding box center [177, 152] width 6 height 6
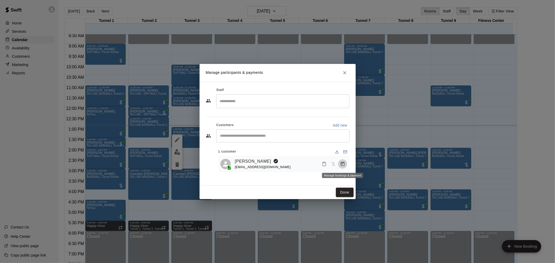
click at [341, 164] on icon "Manage bookings & payment" at bounding box center [342, 164] width 5 height 5
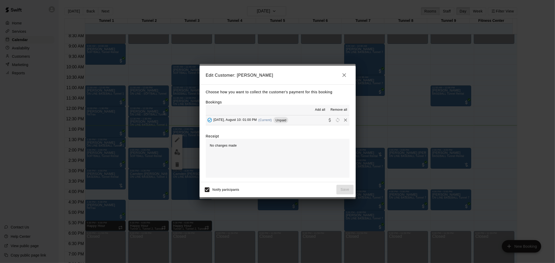
click at [267, 117] on div "[DATE], August 10: 01:00 PM (Current) Unpaid" at bounding box center [247, 120] width 83 height 8
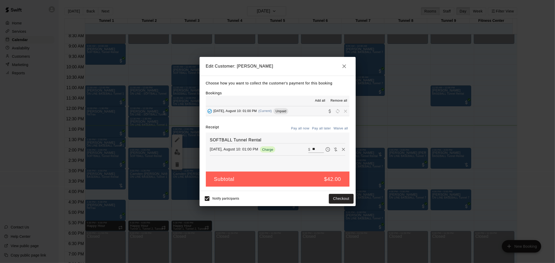
click at [357, 205] on div "Edit Customer: [PERSON_NAME] Choose how you want to collect the customer's paym…" at bounding box center [277, 131] width 555 height 263
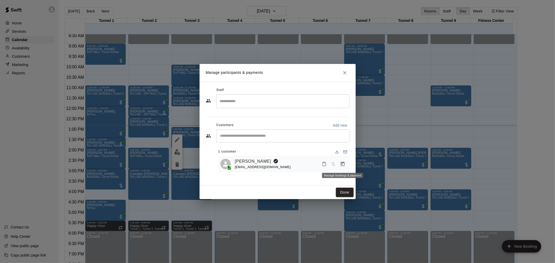
click at [345, 168] on button "Manage bookings & payment" at bounding box center [342, 163] width 9 height 9
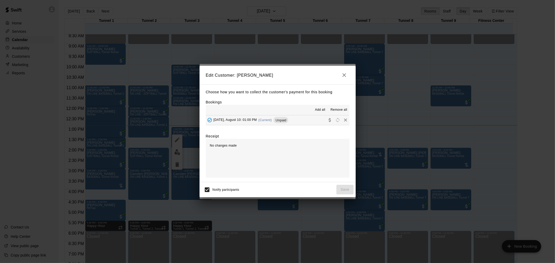
click at [271, 120] on span "(Current)" at bounding box center [265, 120] width 14 height 4
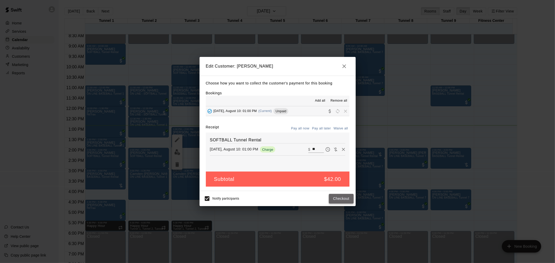
click at [337, 195] on button "Checkout" at bounding box center [341, 199] width 24 height 10
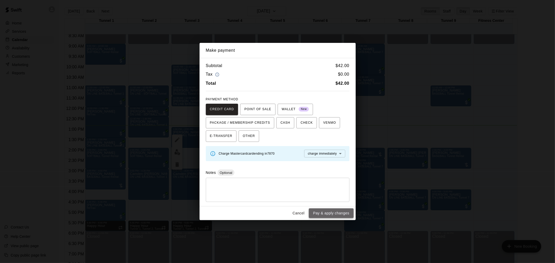
click at [334, 215] on button "Pay & apply changes" at bounding box center [331, 214] width 44 height 10
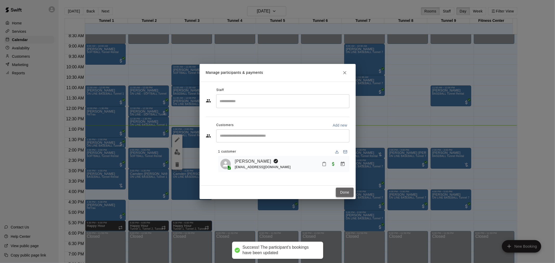
click at [344, 193] on button "Done" at bounding box center [344, 193] width 17 height 10
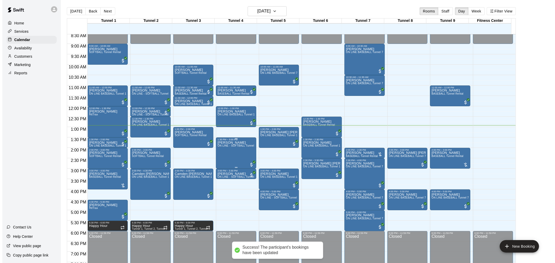
scroll to position [207, 0]
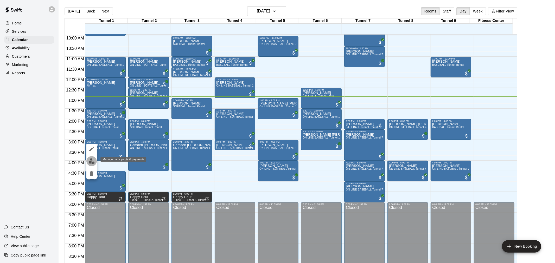
click at [91, 163] on img "edit" at bounding box center [92, 161] width 6 height 6
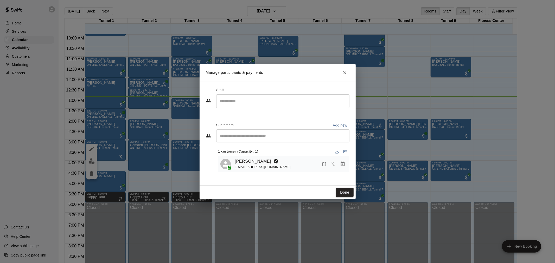
drag, startPoint x: 91, startPoint y: 163, endPoint x: 287, endPoint y: 113, distance: 202.1
click at [287, 113] on div "Staff ​ Customers Add new ​ 1 customer (Capacity: 1) [PERSON_NAME] [EMAIL_ADDRE…" at bounding box center [278, 131] width 144 height 90
click at [344, 166] on icon "Manage bookings & payment" at bounding box center [342, 164] width 5 height 5
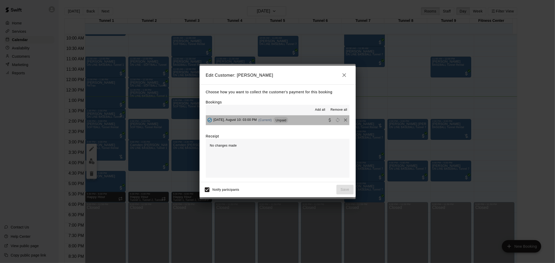
click at [290, 120] on button "[DATE], August 10: 03:00 PM (Current) Unpaid" at bounding box center [278, 121] width 144 height 10
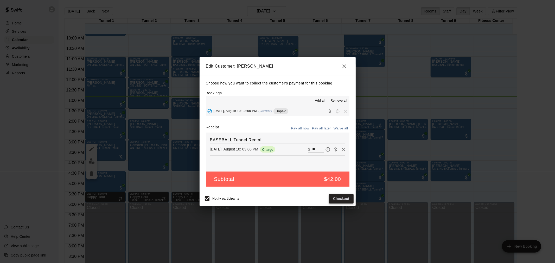
click at [341, 199] on button "Checkout" at bounding box center [341, 199] width 24 height 10
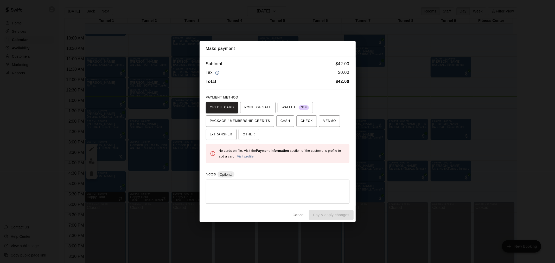
click at [300, 215] on button "Cancel" at bounding box center [298, 215] width 17 height 10
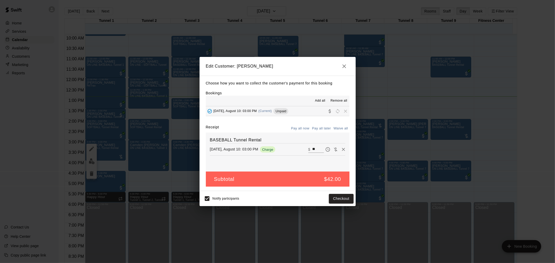
drag, startPoint x: 301, startPoint y: 207, endPoint x: 337, endPoint y: 66, distance: 146.1
click at [337, 66] on h2 "Edit Customer: [PERSON_NAME]" at bounding box center [278, 66] width 156 height 19
click at [340, 65] on button "button" at bounding box center [344, 66] width 10 height 10
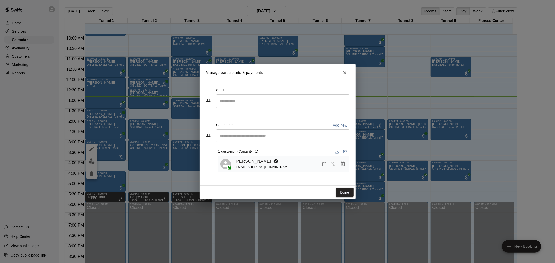
click at [344, 70] on icon "Close" at bounding box center [344, 72] width 5 height 5
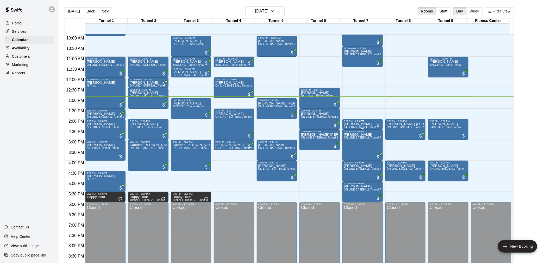
click at [361, 124] on p "[PERSON_NAME]" at bounding box center [360, 124] width 32 height 0
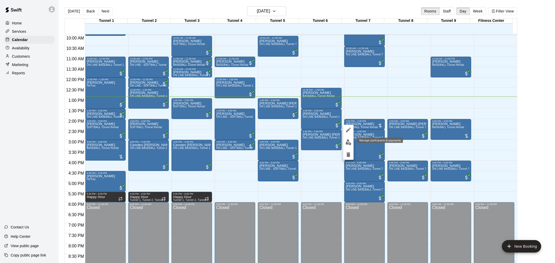
click at [349, 142] on img "edit" at bounding box center [348, 142] width 6 height 6
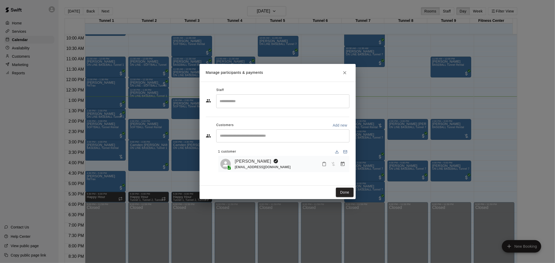
click at [342, 165] on icon "Manage bookings & payment" at bounding box center [343, 164] width 4 height 4
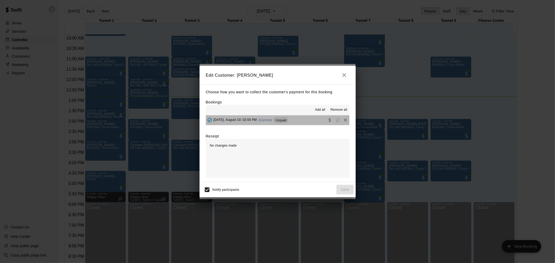
drag, startPoint x: 279, startPoint y: 117, endPoint x: 283, endPoint y: 123, distance: 7.0
click at [279, 118] on div "[DATE], August 10: 02:00 PM (Current) Unpaid" at bounding box center [247, 120] width 83 height 8
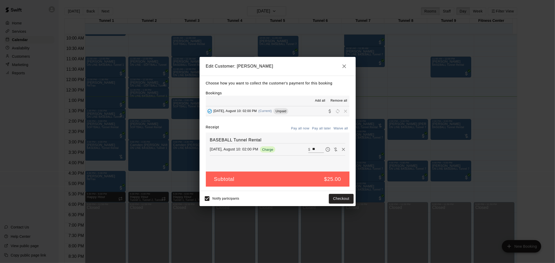
click at [336, 194] on div "Notify participants Checkout" at bounding box center [278, 198] width 152 height 11
click at [337, 200] on button "Checkout" at bounding box center [341, 199] width 24 height 10
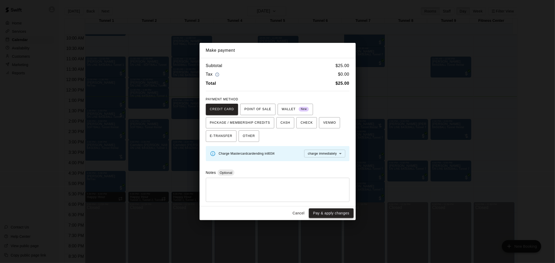
click at [338, 213] on button "Pay & apply changes" at bounding box center [331, 214] width 44 height 10
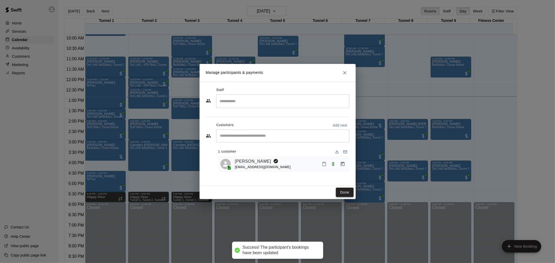
click at [349, 191] on button "Done" at bounding box center [344, 193] width 17 height 10
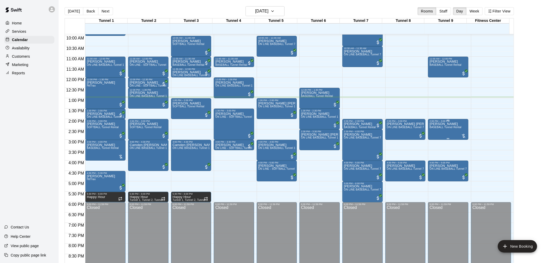
click at [459, 127] on span "BASEBALL Tunnel Rental" at bounding box center [445, 127] width 32 height 3
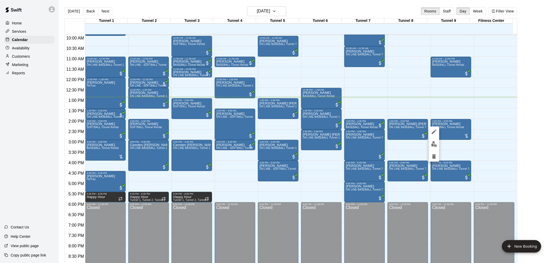
click at [436, 143] on img "edit" at bounding box center [434, 144] width 6 height 6
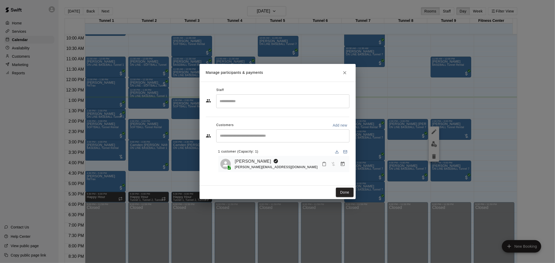
click at [340, 167] on icon "Manage bookings & payment" at bounding box center [342, 164] width 5 height 5
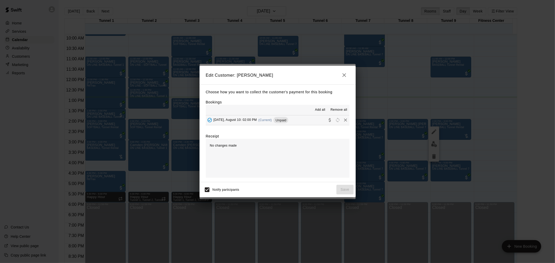
click at [282, 120] on span "Unpaid" at bounding box center [280, 120] width 15 height 4
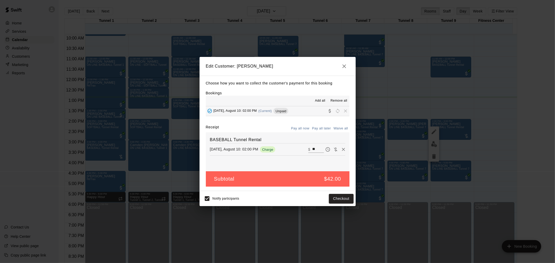
click at [333, 193] on div "Notify participants Checkout" at bounding box center [278, 198] width 156 height 15
click at [350, 201] on button "Checkout" at bounding box center [341, 199] width 24 height 10
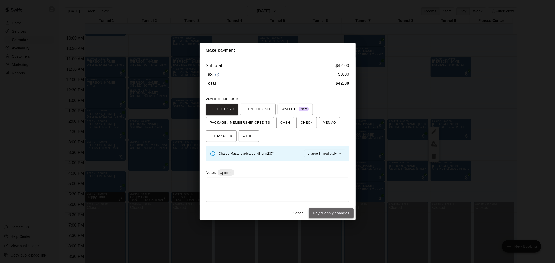
click at [337, 210] on button "Pay & apply changes" at bounding box center [331, 214] width 44 height 10
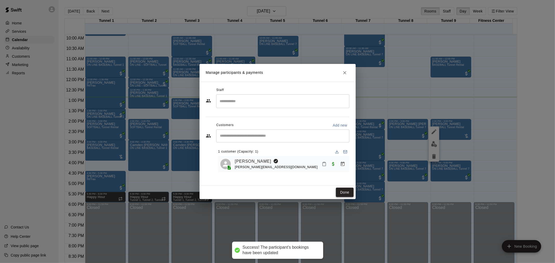
click at [337, 192] on button "Done" at bounding box center [344, 193] width 17 height 10
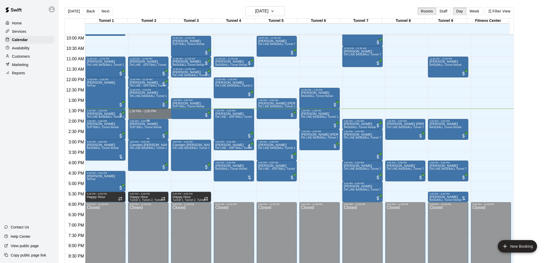
drag, startPoint x: 152, startPoint y: 111, endPoint x: 153, endPoint y: 125, distance: 14.3
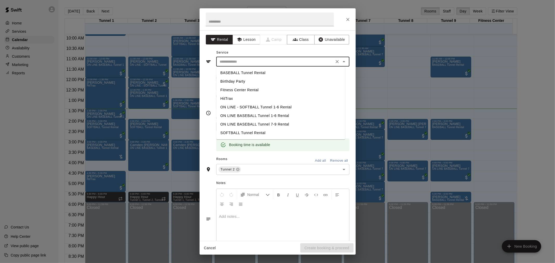
drag, startPoint x: 239, startPoint y: 114, endPoint x: 251, endPoint y: 64, distance: 51.2
click at [251, 64] on input "text" at bounding box center [275, 62] width 115 height 7
click at [260, 71] on li "BASEBALL Tunnel Rental" at bounding box center [280, 73] width 129 height 9
type input "**********"
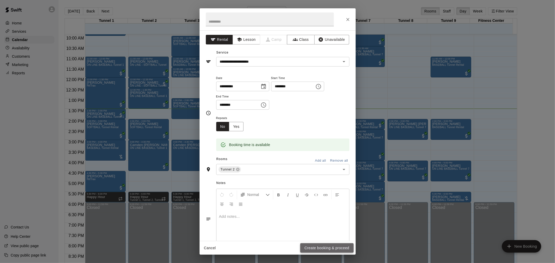
click at [332, 248] on button "Create booking & proceed" at bounding box center [326, 249] width 53 height 10
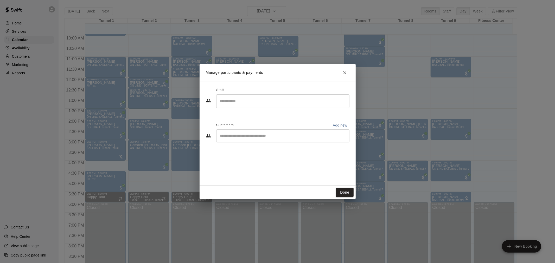
click at [344, 126] on p "Add new" at bounding box center [340, 125] width 15 height 5
select select "**"
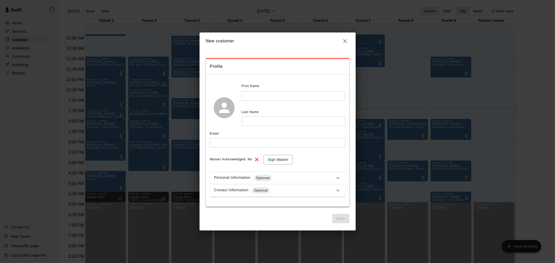
click at [305, 98] on input "text" at bounding box center [294, 96] width 104 height 10
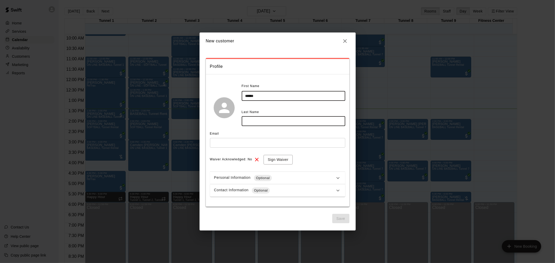
type input "******"
click at [321, 119] on input "text" at bounding box center [294, 122] width 104 height 10
type input "********"
click at [313, 142] on input "text" at bounding box center [277, 143] width 135 height 10
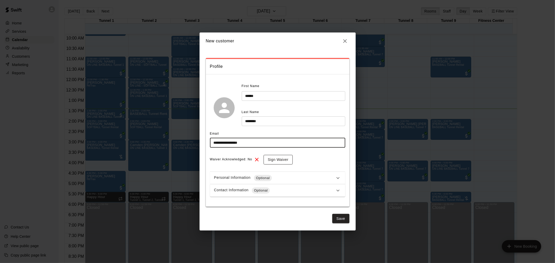
type input "**********"
click at [287, 158] on button "Sign Waiver" at bounding box center [278, 160] width 29 height 10
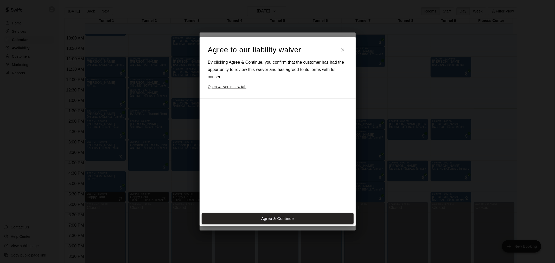
scroll to position [58, 0]
click at [312, 215] on button "Agree & Continue" at bounding box center [278, 218] width 152 height 11
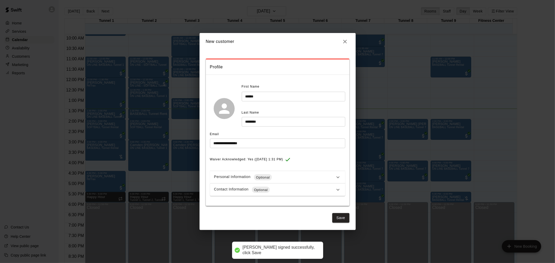
click at [292, 188] on div "Contact Information Optional" at bounding box center [274, 190] width 121 height 6
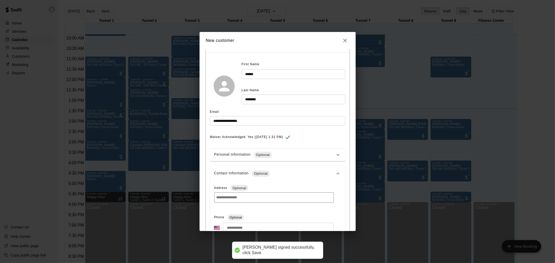
scroll to position [87, 0]
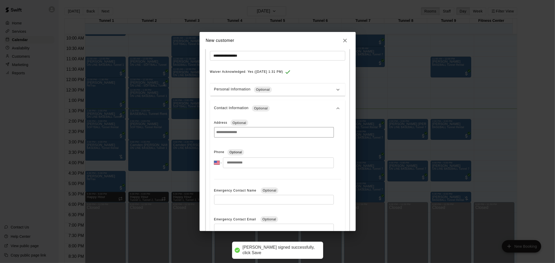
click at [260, 163] on input "tel" at bounding box center [278, 163] width 111 height 11
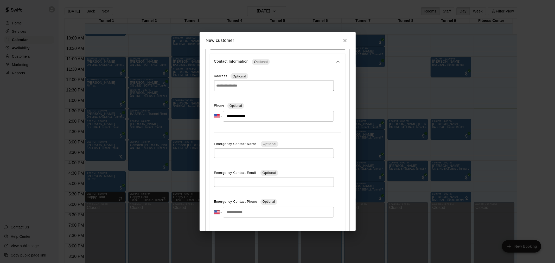
scroll to position [166, 0]
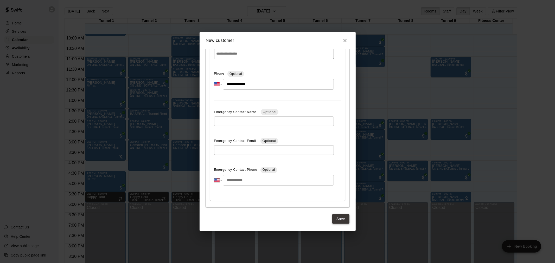
type input "**********"
click at [332, 216] on button "Save" at bounding box center [340, 219] width 17 height 10
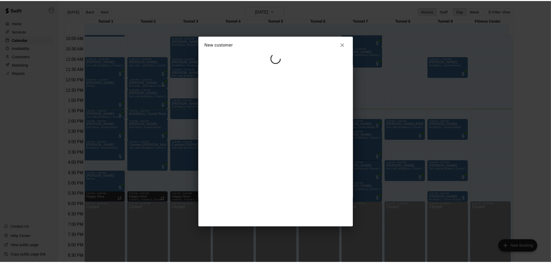
scroll to position [0, 0]
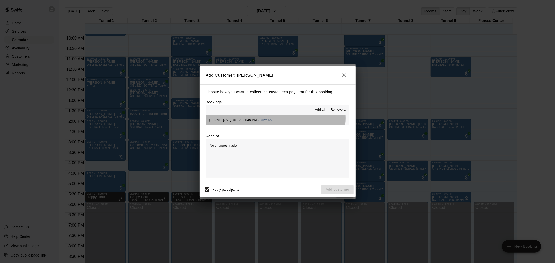
click at [274, 119] on button "[DATE], August 10: 01:30 PM (Current)" at bounding box center [278, 121] width 144 height 10
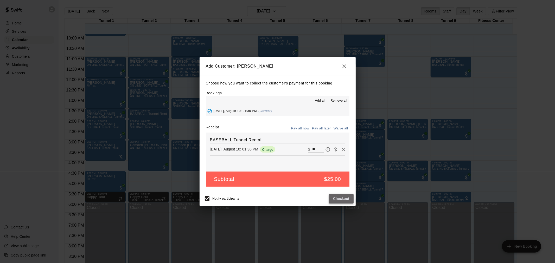
click at [339, 199] on button "Checkout" at bounding box center [341, 199] width 24 height 10
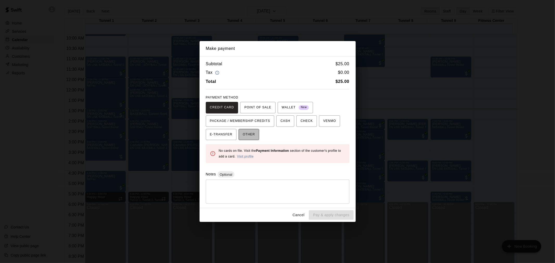
click at [250, 131] on span "OTHER" at bounding box center [249, 135] width 12 height 8
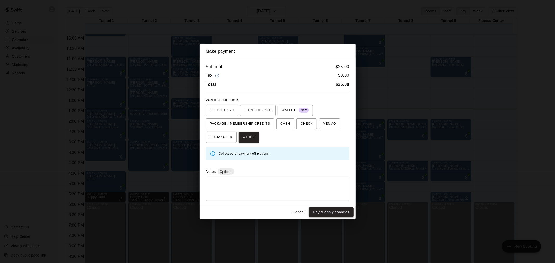
click at [322, 210] on button "Pay & apply changes" at bounding box center [331, 213] width 44 height 10
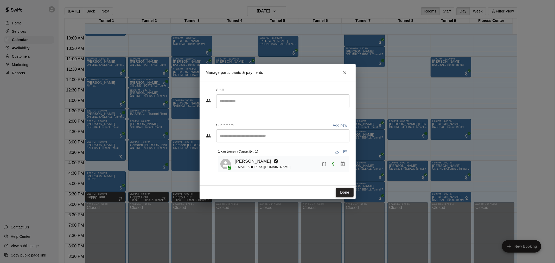
click at [349, 194] on button "Done" at bounding box center [344, 193] width 17 height 10
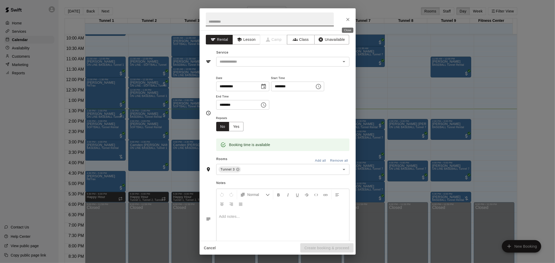
click at [346, 19] on icon "Close" at bounding box center [347, 19] width 5 height 5
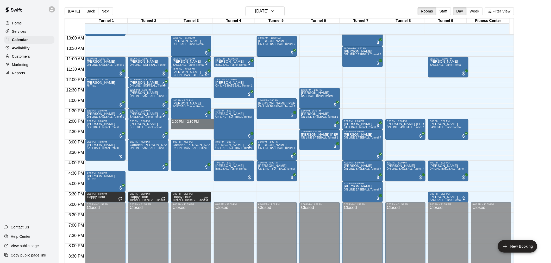
drag, startPoint x: 187, startPoint y: 121, endPoint x: 186, endPoint y: 125, distance: 4.0
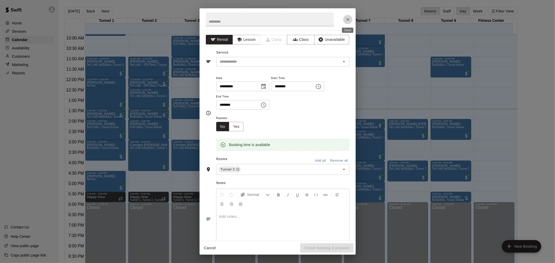
click at [349, 21] on icon "Close" at bounding box center [347, 19] width 5 height 5
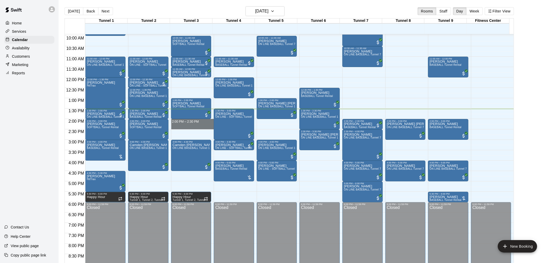
drag, startPoint x: 191, startPoint y: 120, endPoint x: 190, endPoint y: 126, distance: 5.8
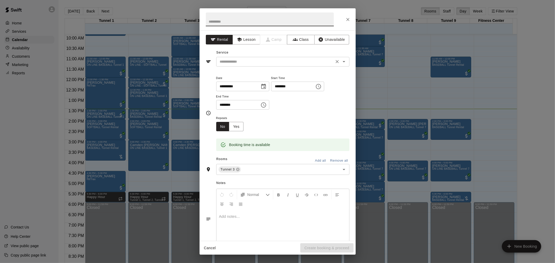
click at [284, 61] on input "text" at bounding box center [275, 62] width 115 height 7
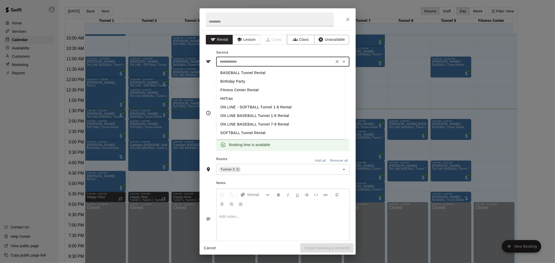
click at [276, 72] on li "BASEBALL Tunnel Rental" at bounding box center [280, 73] width 129 height 9
type input "**********"
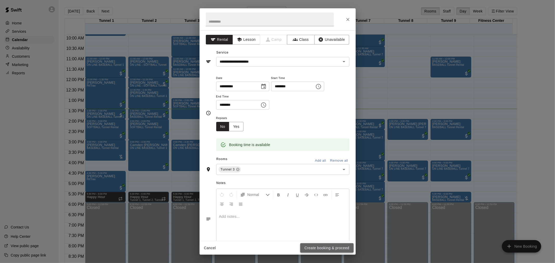
click at [332, 248] on button "Create booking & proceed" at bounding box center [326, 249] width 53 height 10
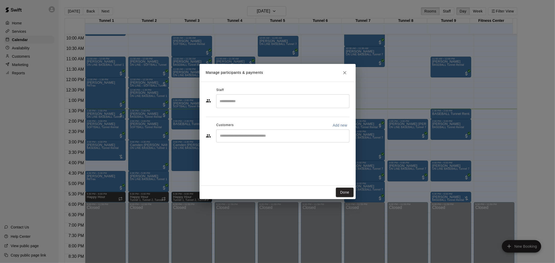
click at [285, 136] on input "Start typing to search customers..." at bounding box center [283, 135] width 129 height 5
type input "**********"
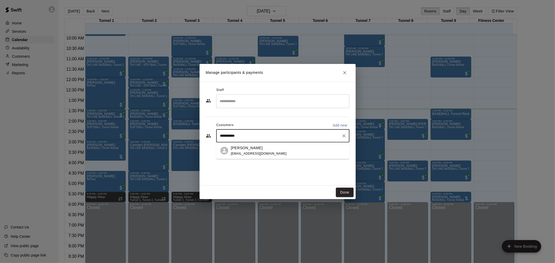
click at [284, 149] on div "[PERSON_NAME] [EMAIL_ADDRESS][DOMAIN_NAME]" at bounding box center [288, 150] width 114 height 11
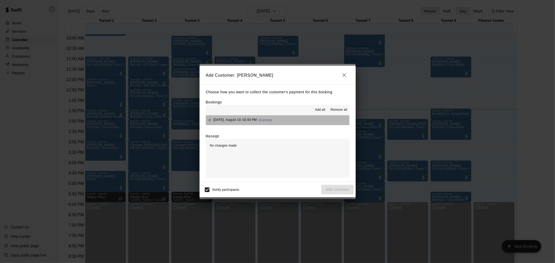
click at [278, 119] on button "[DATE], August 10: 02:00 PM (Current)" at bounding box center [278, 121] width 144 height 10
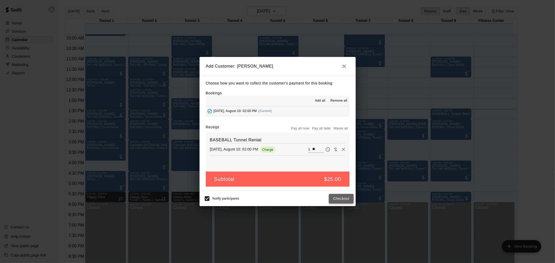
click at [343, 195] on button "Checkout" at bounding box center [341, 199] width 24 height 10
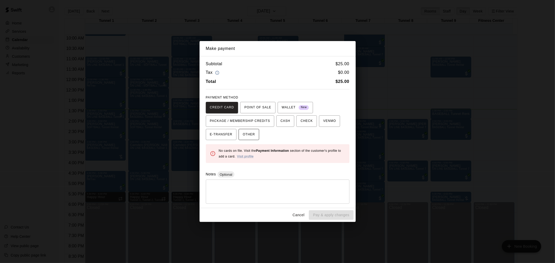
click at [248, 131] on span "OTHER" at bounding box center [249, 135] width 12 height 8
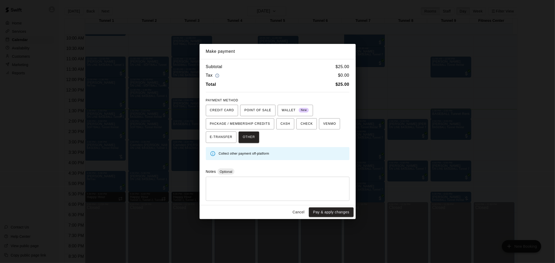
click at [300, 211] on button "Cancel" at bounding box center [298, 213] width 17 height 10
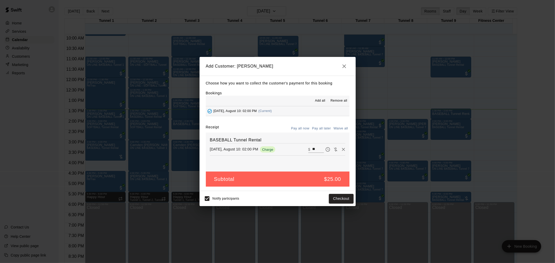
click at [314, 149] on input "**" at bounding box center [317, 149] width 11 height 7
type input "*"
type input "**"
click at [350, 199] on button "Checkout" at bounding box center [341, 199] width 24 height 10
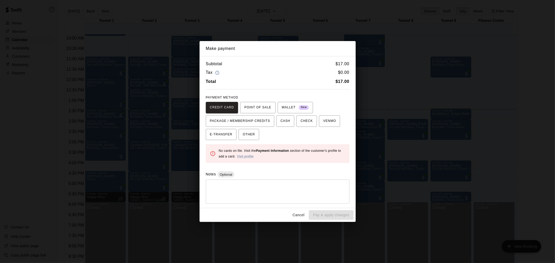
drag, startPoint x: 253, startPoint y: 136, endPoint x: 381, endPoint y: 194, distance: 140.6
click at [253, 136] on span "OTHER" at bounding box center [249, 135] width 12 height 8
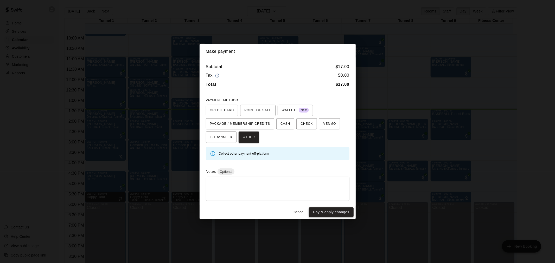
click at [333, 214] on button "Pay & apply changes" at bounding box center [331, 213] width 44 height 10
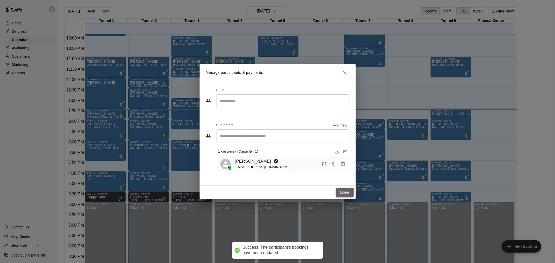
click at [347, 190] on button "Done" at bounding box center [344, 193] width 17 height 10
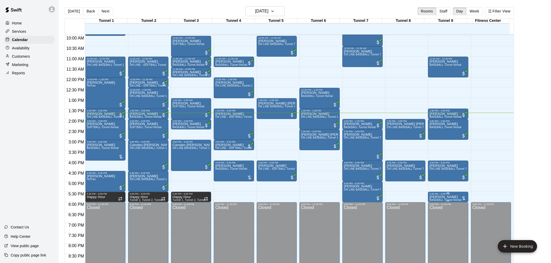
click at [456, 199] on span "BASEBALL Tunnel Rental" at bounding box center [445, 200] width 32 height 3
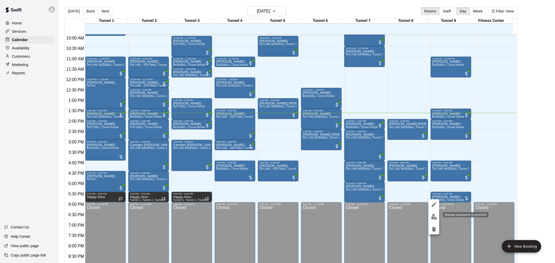
click at [437, 214] on img "edit" at bounding box center [434, 217] width 6 height 6
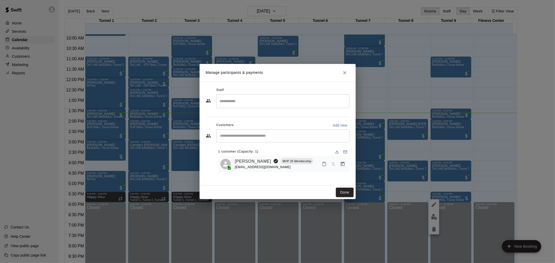
click at [341, 163] on icon "Manage bookings & payment" at bounding box center [343, 164] width 4 height 4
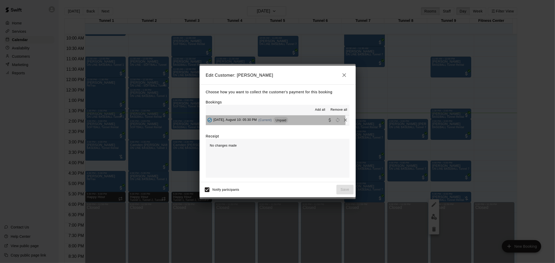
click at [275, 122] on span "Unpaid" at bounding box center [280, 120] width 15 height 4
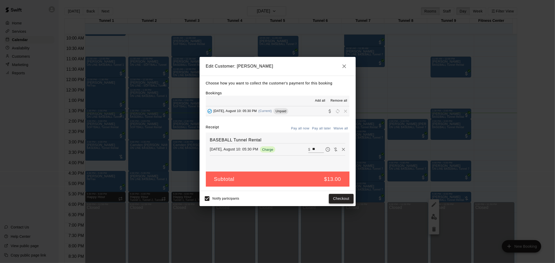
click at [342, 199] on button "Checkout" at bounding box center [341, 199] width 24 height 10
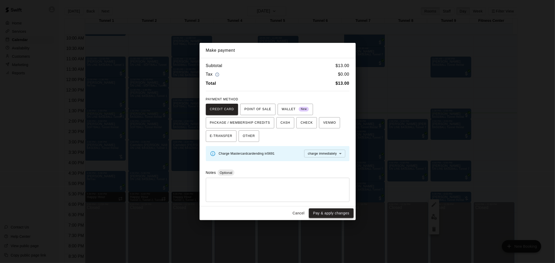
click at [333, 217] on button "Pay & apply changes" at bounding box center [331, 214] width 44 height 10
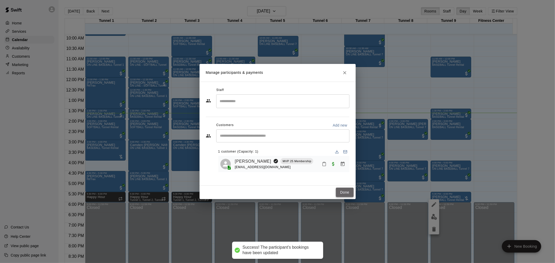
click at [341, 188] on button "Done" at bounding box center [344, 193] width 17 height 10
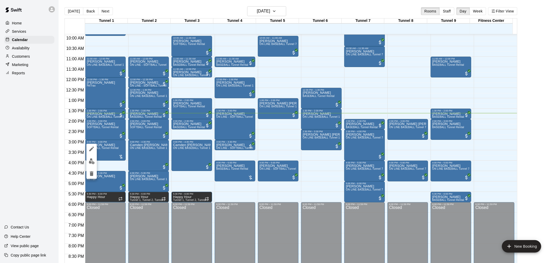
click at [227, 206] on div at bounding box center [277, 131] width 555 height 263
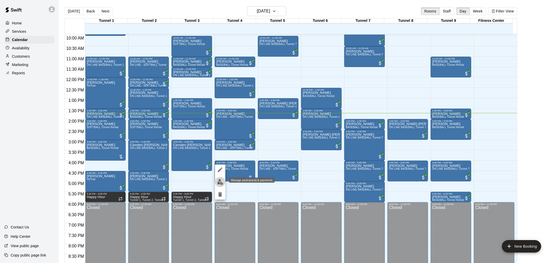
click at [221, 181] on img "edit" at bounding box center [220, 182] width 6 height 6
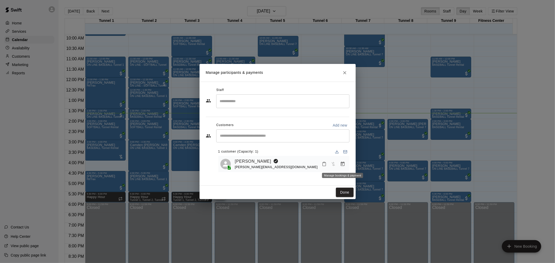
click at [340, 165] on icon "Manage bookings & payment" at bounding box center [342, 164] width 5 height 5
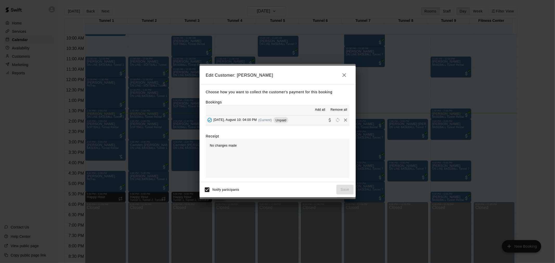
click at [341, 74] on icon "button" at bounding box center [344, 75] width 6 height 6
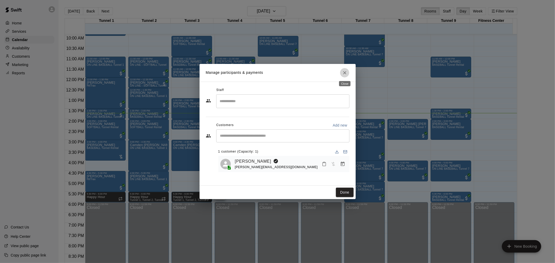
click at [345, 75] on icon "Close" at bounding box center [344, 72] width 5 height 5
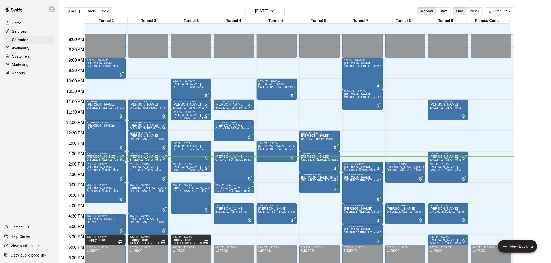
scroll to position [178, 0]
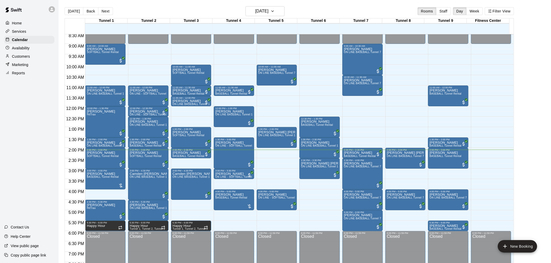
click at [30, 59] on p "Customers" at bounding box center [21, 56] width 18 height 5
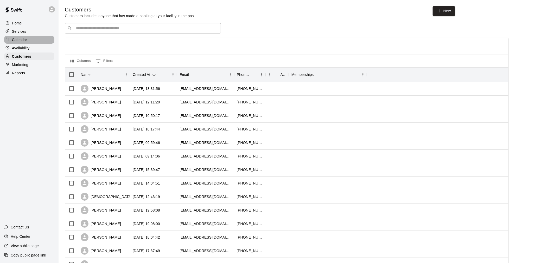
click at [26, 38] on div "Calendar" at bounding box center [29, 40] width 50 height 8
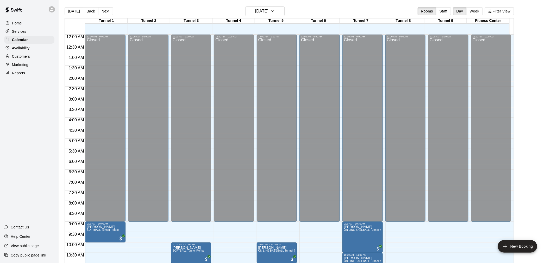
scroll to position [220, 0]
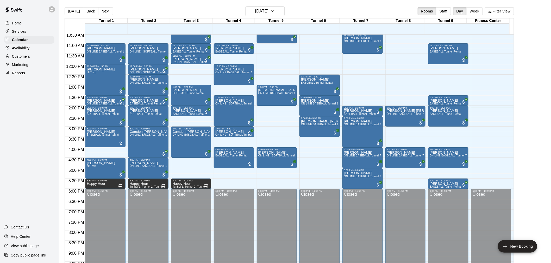
click at [33, 59] on div "Customers" at bounding box center [29, 57] width 50 height 8
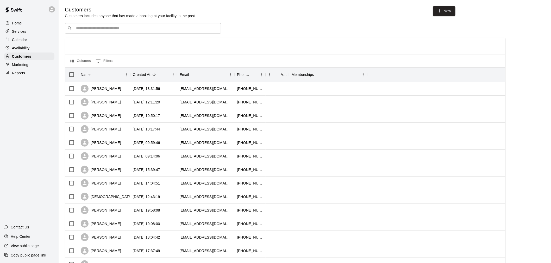
click at [148, 29] on input "Search customers by name or email" at bounding box center [146, 28] width 144 height 5
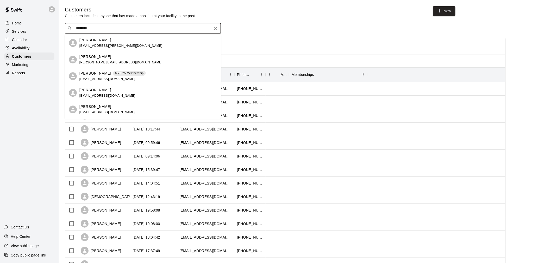
type input "********"
click at [35, 40] on div "Calendar" at bounding box center [29, 40] width 50 height 8
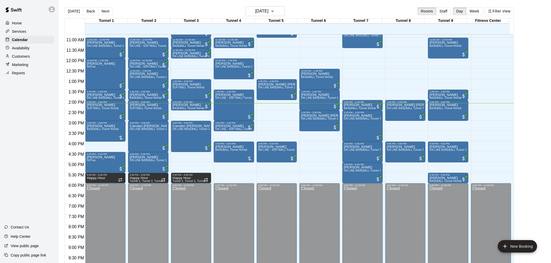
scroll to position [220, 0]
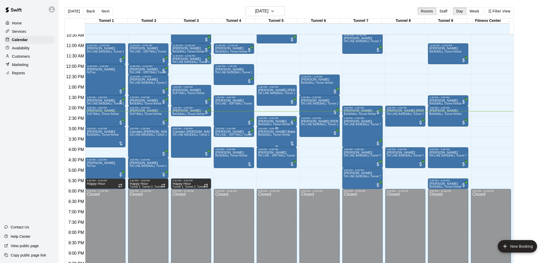
click at [270, 134] on span "BASEBALL Tunnel Rental" at bounding box center [274, 134] width 32 height 3
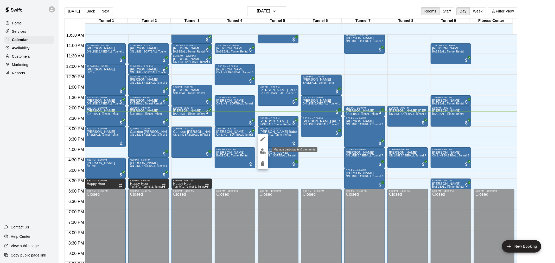
click at [266, 150] on button "edit" at bounding box center [263, 151] width 10 height 10
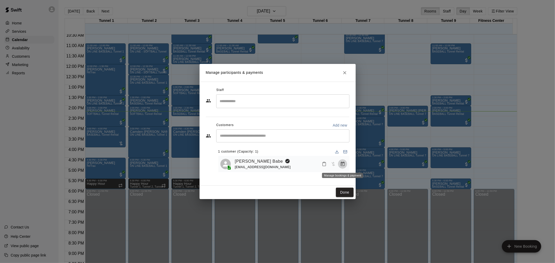
click at [343, 163] on icon "Manage bookings & payment" at bounding box center [343, 164] width 4 height 4
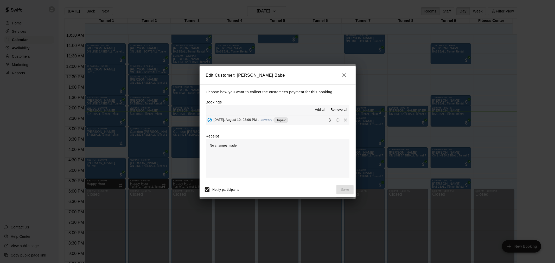
click at [274, 119] on span "Unpaid" at bounding box center [280, 120] width 15 height 4
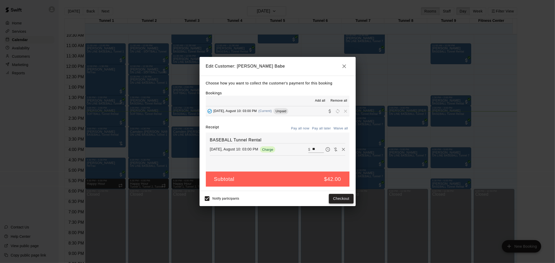
click at [340, 199] on button "Checkout" at bounding box center [341, 199] width 24 height 10
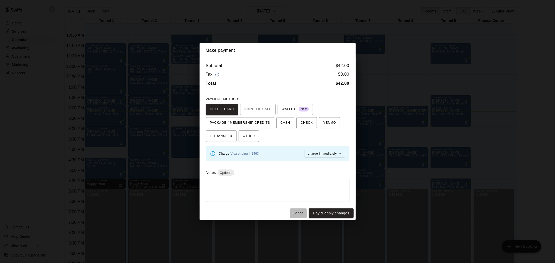
click at [302, 213] on button "Cancel" at bounding box center [298, 214] width 17 height 10
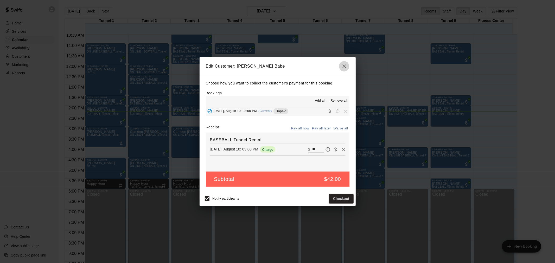
click at [344, 65] on icon "button" at bounding box center [344, 66] width 6 height 6
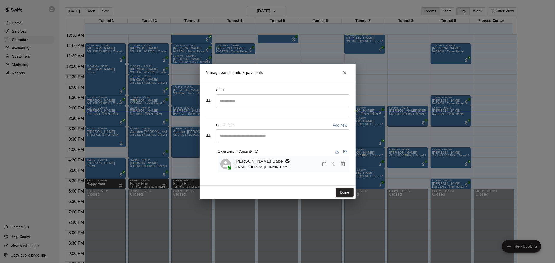
click at [345, 74] on icon "Close" at bounding box center [344, 72] width 5 height 5
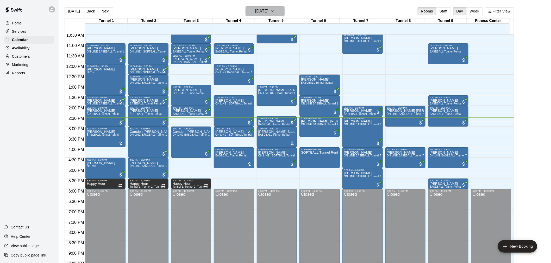
click at [280, 14] on button "[DATE]" at bounding box center [264, 11] width 39 height 10
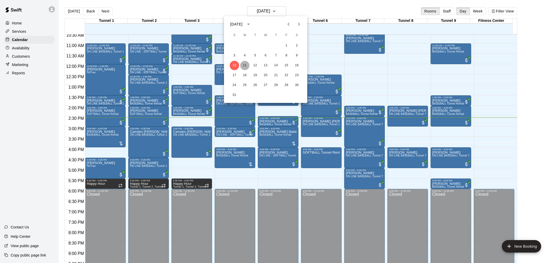
click at [244, 63] on button "11" at bounding box center [244, 65] width 9 height 9
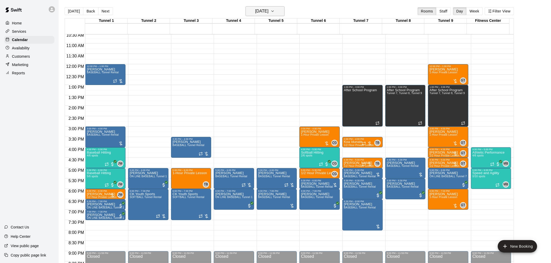
click at [274, 16] on button "[DATE]" at bounding box center [264, 11] width 39 height 10
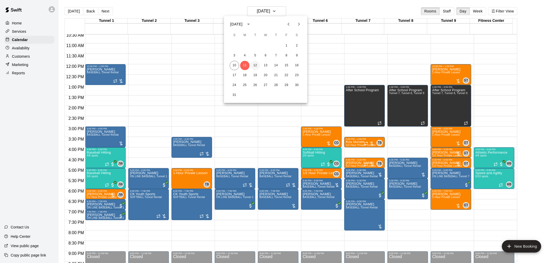
click at [257, 64] on button "12" at bounding box center [255, 65] width 9 height 9
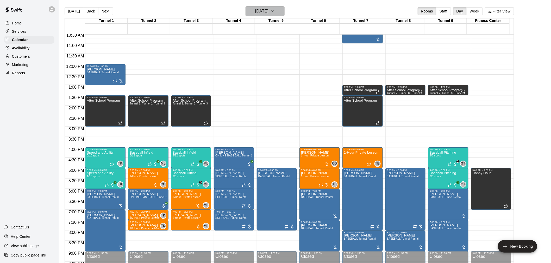
click at [268, 11] on h6 "[DATE]" at bounding box center [261, 11] width 13 height 7
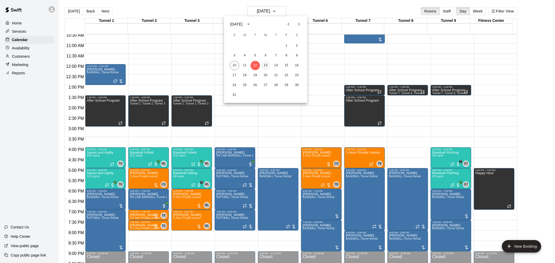
click at [265, 66] on button "13" at bounding box center [265, 65] width 9 height 9
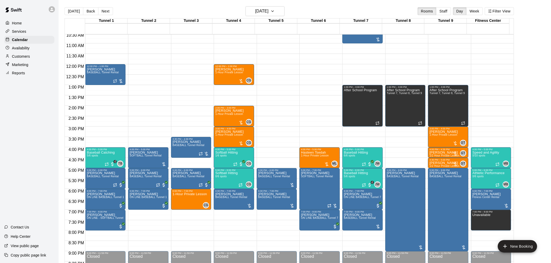
click at [274, 19] on div "Tunnel 5" at bounding box center [276, 20] width 42 height 5
click at [73, 9] on button "[DATE]" at bounding box center [74, 11] width 19 height 8
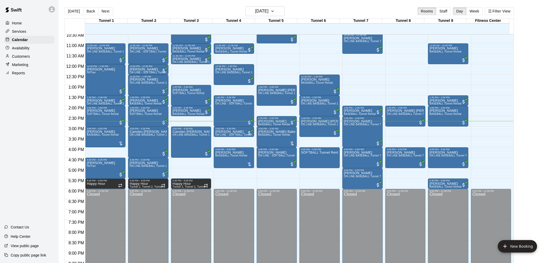
click at [65, 7] on button "[DATE]" at bounding box center [74, 11] width 19 height 8
click at [274, 134] on span "BASEBALL Tunnel Rental" at bounding box center [274, 134] width 32 height 3
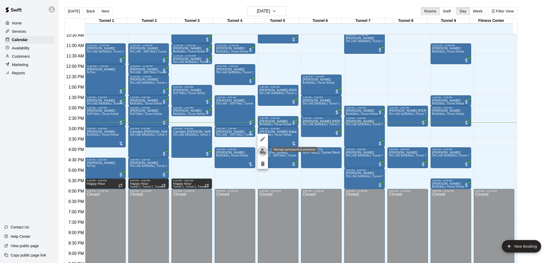
click at [266, 153] on button "edit" at bounding box center [263, 151] width 10 height 10
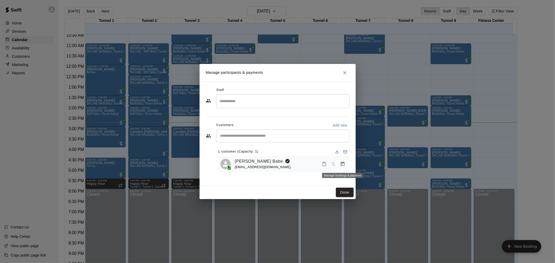
click at [342, 167] on icon "Manage bookings & payment" at bounding box center [342, 164] width 5 height 5
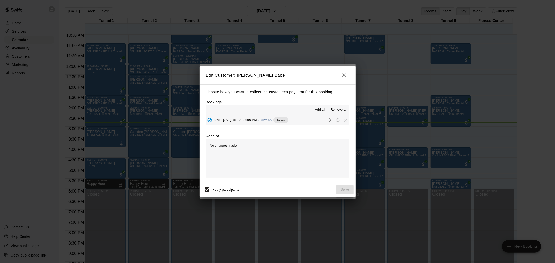
click at [268, 121] on span "(Current)" at bounding box center [265, 120] width 14 height 4
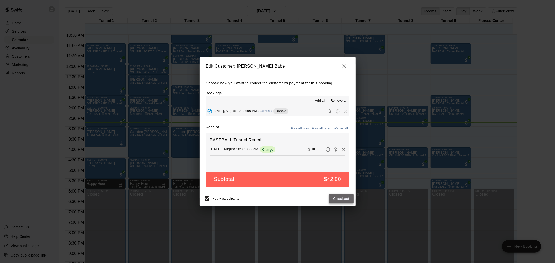
click at [346, 201] on button "Checkout" at bounding box center [341, 199] width 24 height 10
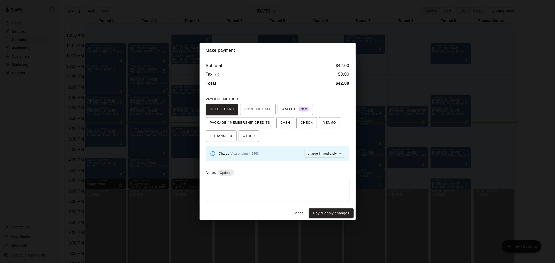
click at [255, 153] on link "Visa ending in 2463" at bounding box center [245, 154] width 28 height 4
click at [250, 155] on link "Visa ending in 2463" at bounding box center [245, 154] width 28 height 4
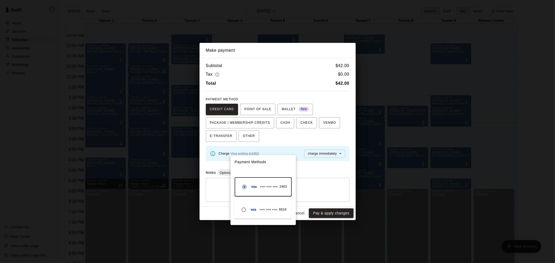
click at [306, 172] on div at bounding box center [277, 131] width 555 height 263
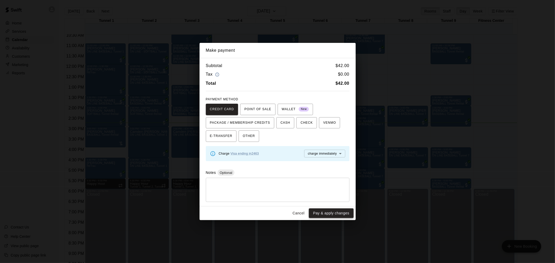
click at [326, 212] on button "Pay & apply changes" at bounding box center [331, 214] width 44 height 10
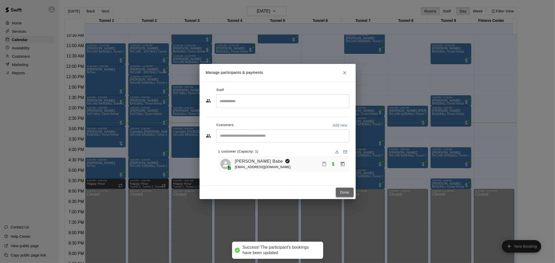
click at [344, 191] on button "Done" at bounding box center [344, 193] width 17 height 10
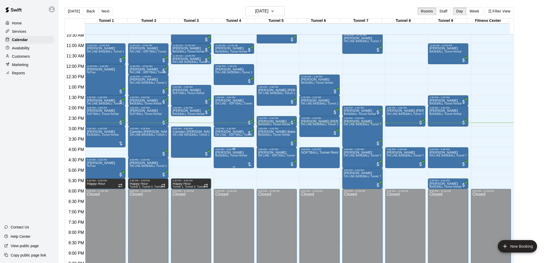
click at [240, 156] on span "BASEBALL Tunnel Rental" at bounding box center [231, 155] width 32 height 3
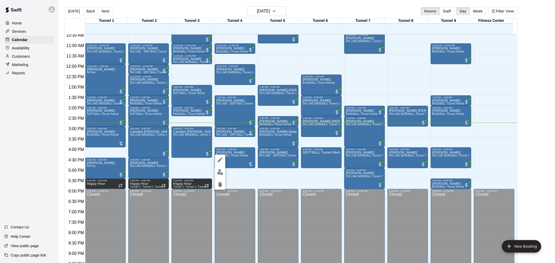
click at [320, 155] on div at bounding box center [277, 131] width 555 height 263
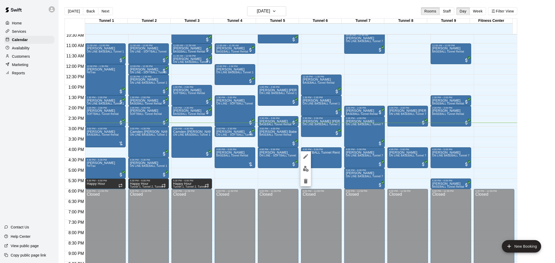
click at [308, 170] on img "edit" at bounding box center [306, 169] width 6 height 6
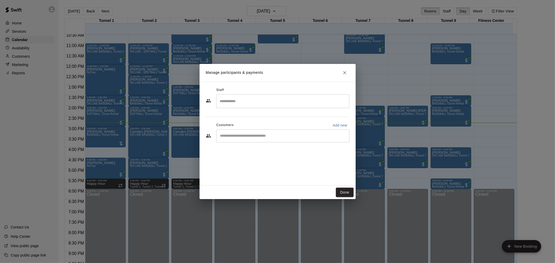
click at [349, 76] on h2 "Manage participants & payments" at bounding box center [278, 73] width 156 height 18
click at [347, 74] on button "Close" at bounding box center [344, 72] width 9 height 9
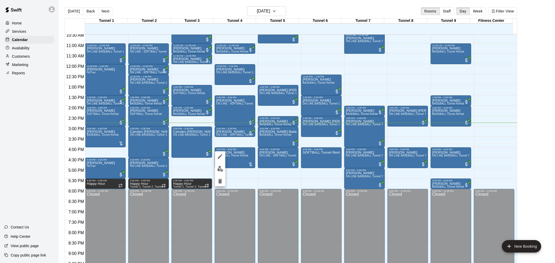
click at [222, 167] on img "edit" at bounding box center [220, 169] width 6 height 6
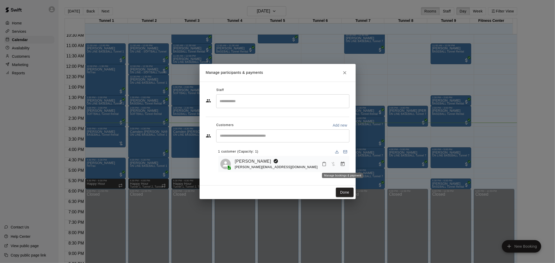
click at [341, 165] on icon "Manage bookings & payment" at bounding box center [342, 164] width 5 height 5
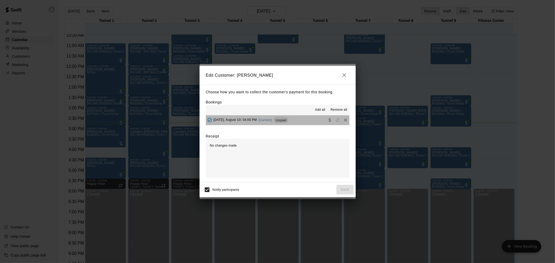
click at [280, 117] on div "Unpaid" at bounding box center [280, 120] width 15 height 6
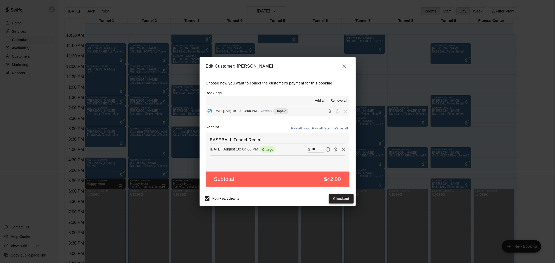
click at [335, 199] on button "Checkout" at bounding box center [341, 199] width 24 height 10
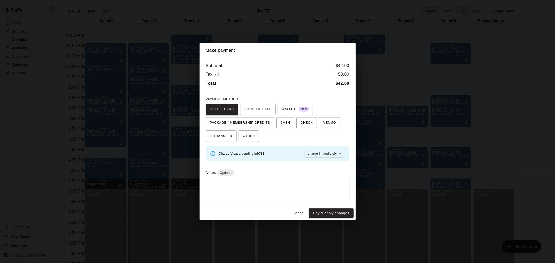
click at [334, 215] on button "Pay & apply changes" at bounding box center [331, 214] width 44 height 10
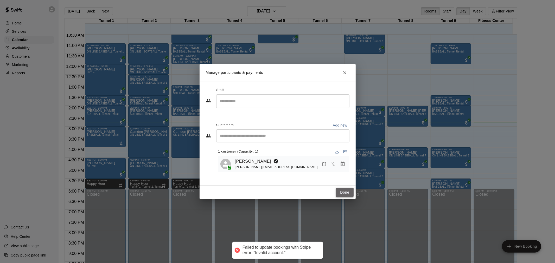
click at [340, 190] on button "Done" at bounding box center [344, 193] width 17 height 10
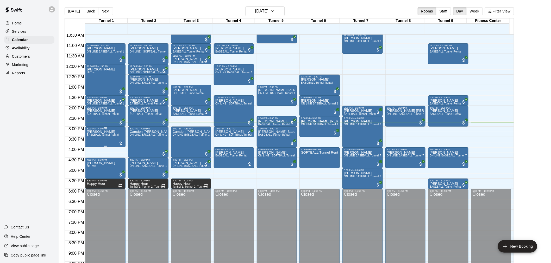
click at [108, 138] on div "[PERSON_NAME] BASEBALL Tunnel Rental" at bounding box center [103, 261] width 32 height 263
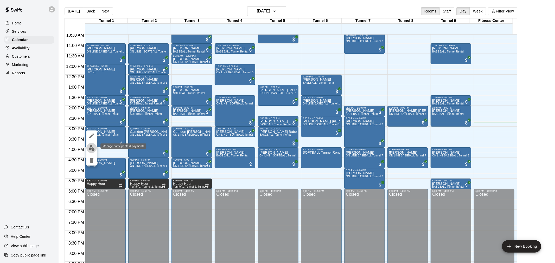
click at [95, 151] on button "edit" at bounding box center [91, 148] width 10 height 10
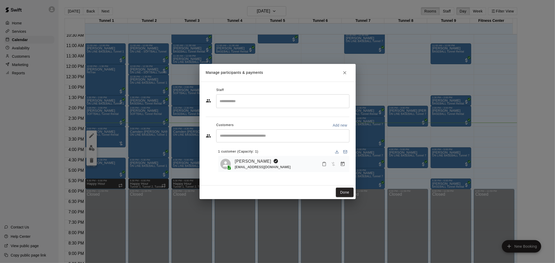
drag, startPoint x: 342, startPoint y: 157, endPoint x: 342, endPoint y: 165, distance: 8.9
click at [342, 165] on div "[PERSON_NAME] [EMAIL_ADDRESS][DOMAIN_NAME]" at bounding box center [283, 164] width 131 height 16
click at [342, 165] on icon "Manage bookings & payment" at bounding box center [342, 164] width 5 height 5
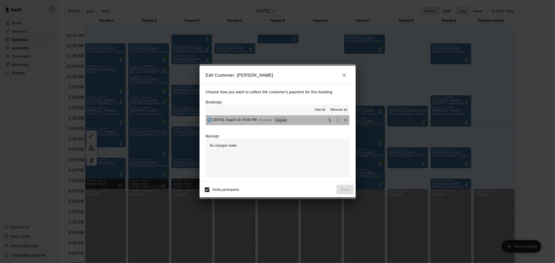
click at [279, 122] on span "Unpaid" at bounding box center [280, 120] width 15 height 4
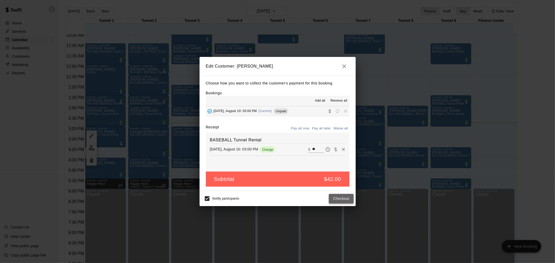
click at [342, 197] on button "Checkout" at bounding box center [341, 199] width 24 height 10
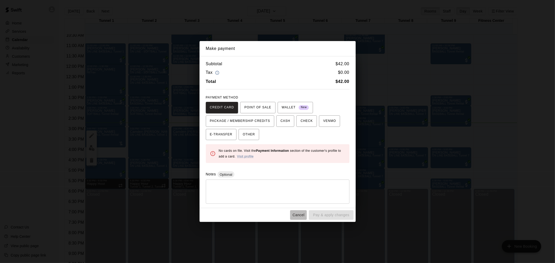
click at [301, 216] on button "Cancel" at bounding box center [298, 215] width 17 height 10
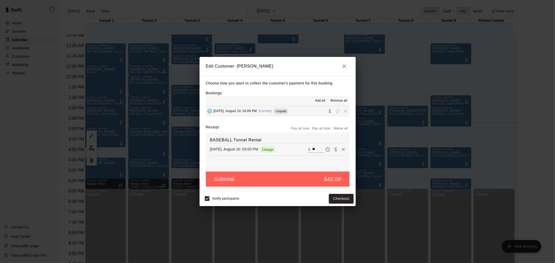
click at [343, 68] on icon "button" at bounding box center [344, 66] width 6 height 6
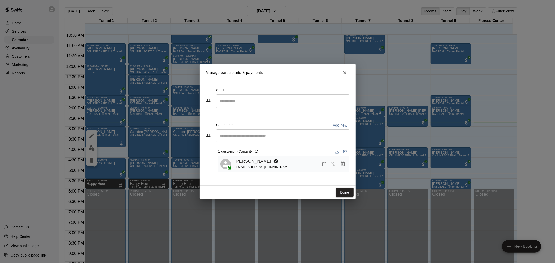
click at [343, 68] on h2 "Manage participants & payments" at bounding box center [278, 73] width 156 height 18
click at [346, 72] on icon "Close" at bounding box center [344, 72] width 5 height 5
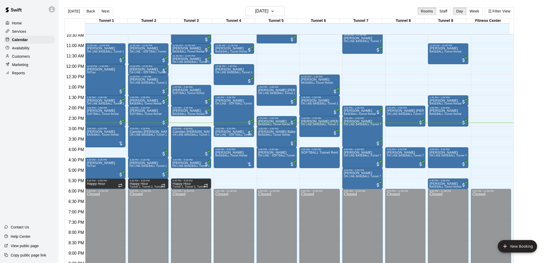
drag, startPoint x: 346, startPoint y: 72, endPoint x: 529, endPoint y: 56, distance: 183.8
click at [530, 56] on main "[DATE] Back [DATE][DATE] Rooms Staff Day Week Filter View Tunnel 1 10 Sun Tunne…" at bounding box center [305, 137] width 488 height 263
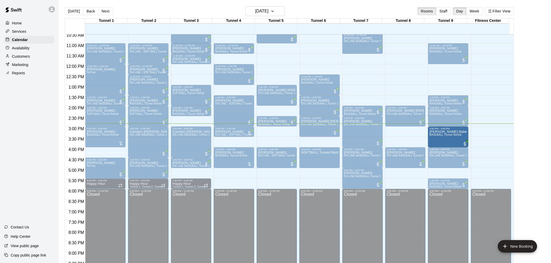
drag, startPoint x: 380, startPoint y: 139, endPoint x: 439, endPoint y: 142, distance: 58.3
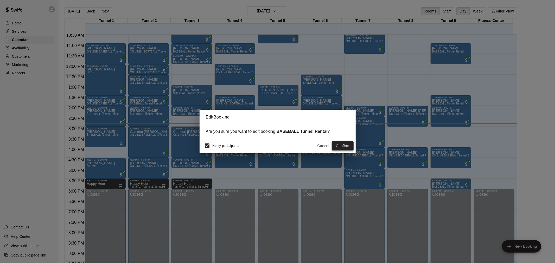
click at [348, 146] on button "Confirm" at bounding box center [343, 146] width 22 height 10
